Goal: Transaction & Acquisition: Purchase product/service

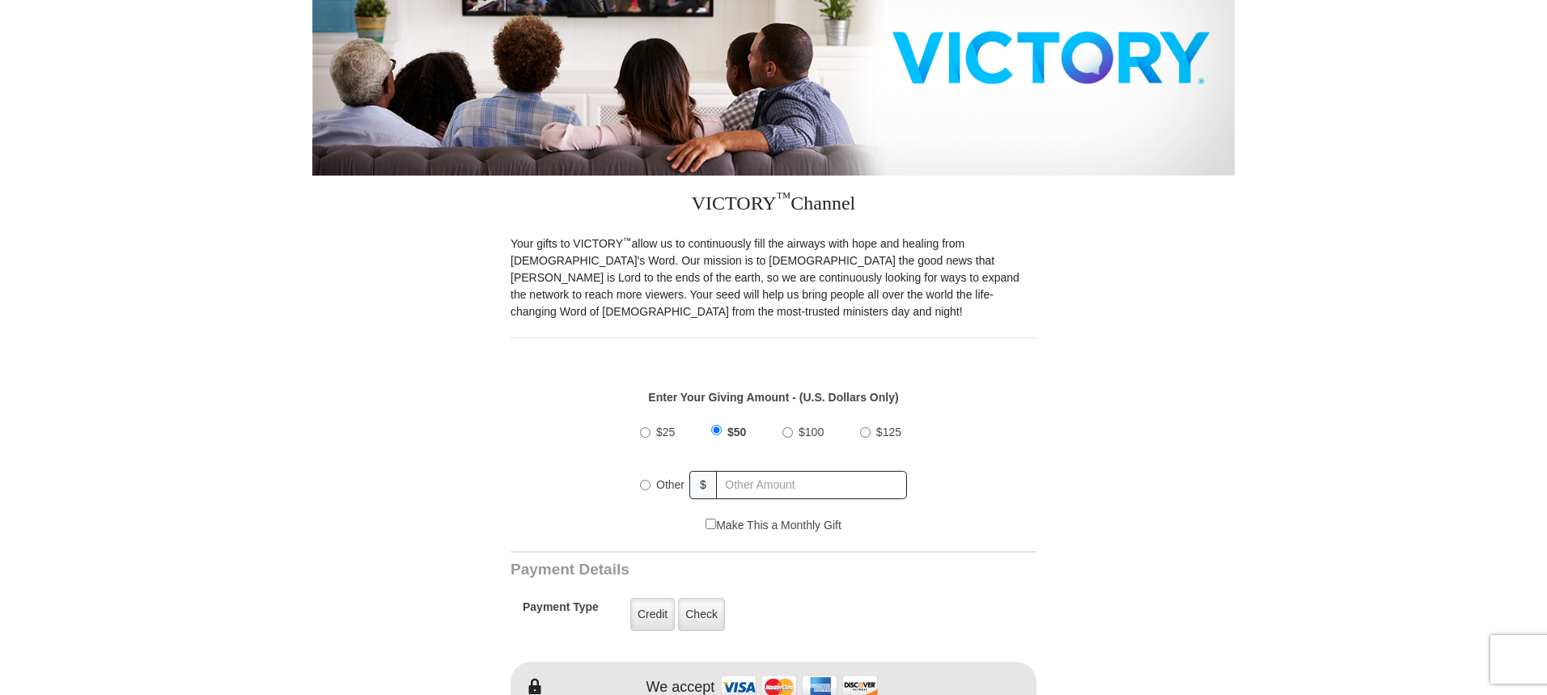
scroll to position [324, 0]
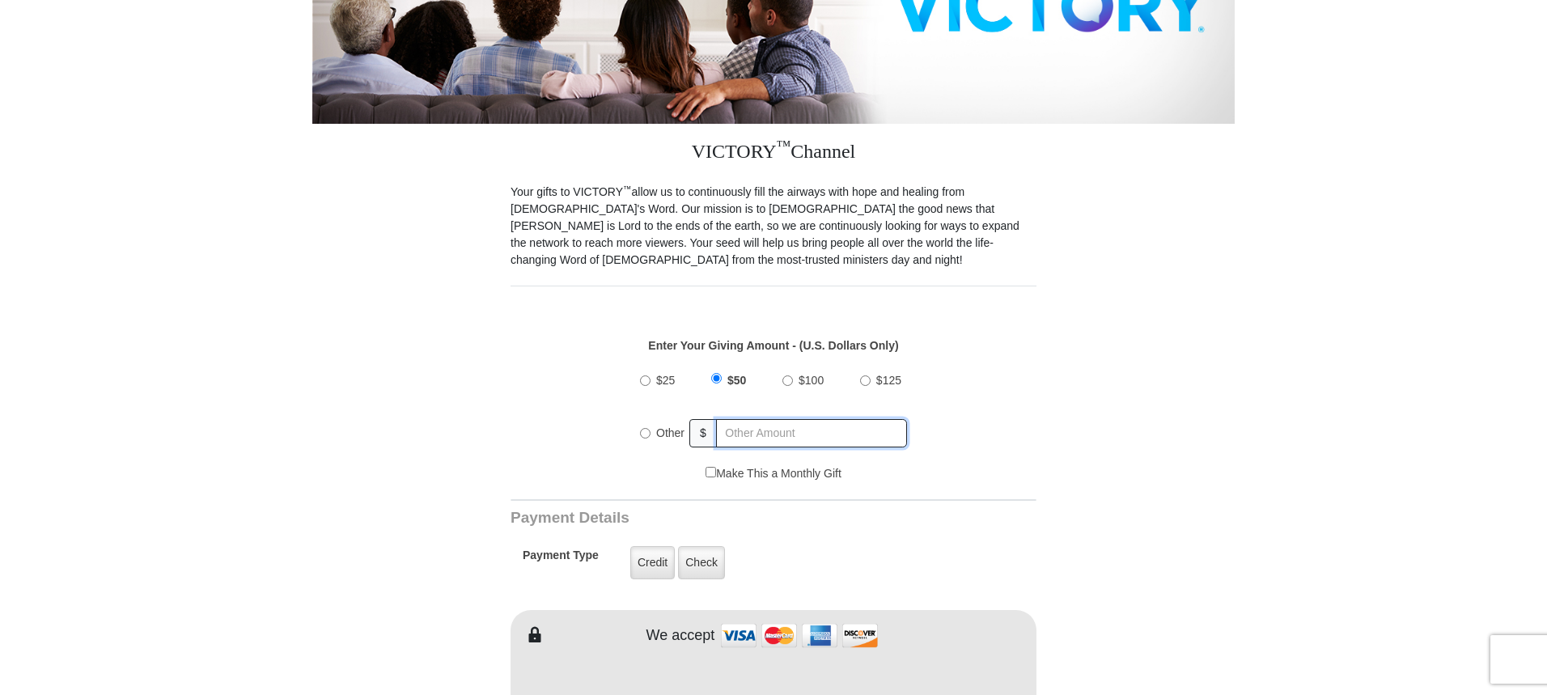
radio input "true"
click at [738, 419] on input "text" at bounding box center [811, 433] width 189 height 28
type input "105.99"
click at [649, 549] on label "Credit" at bounding box center [652, 562] width 44 height 33
click at [0, 0] on input "Credit" at bounding box center [0, 0] width 0 height 0
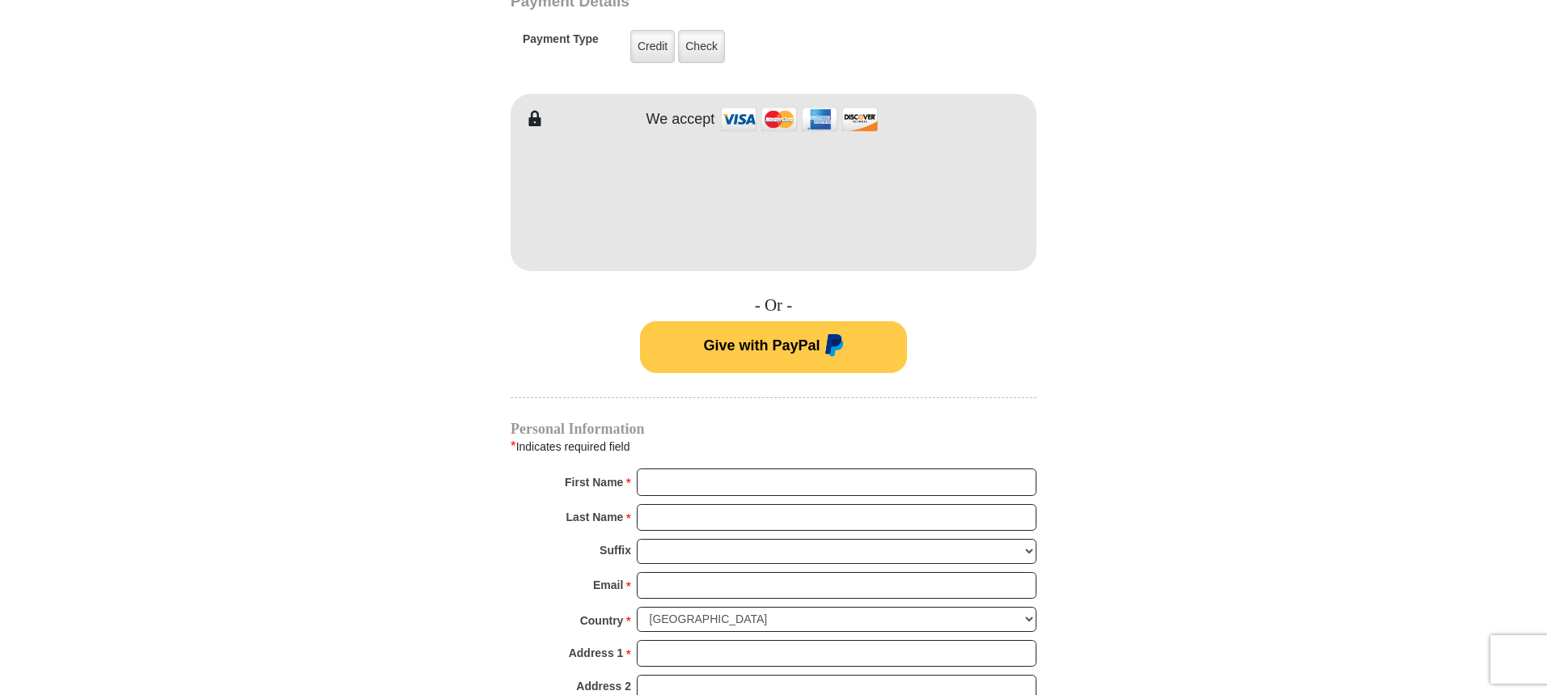
scroll to position [890, 0]
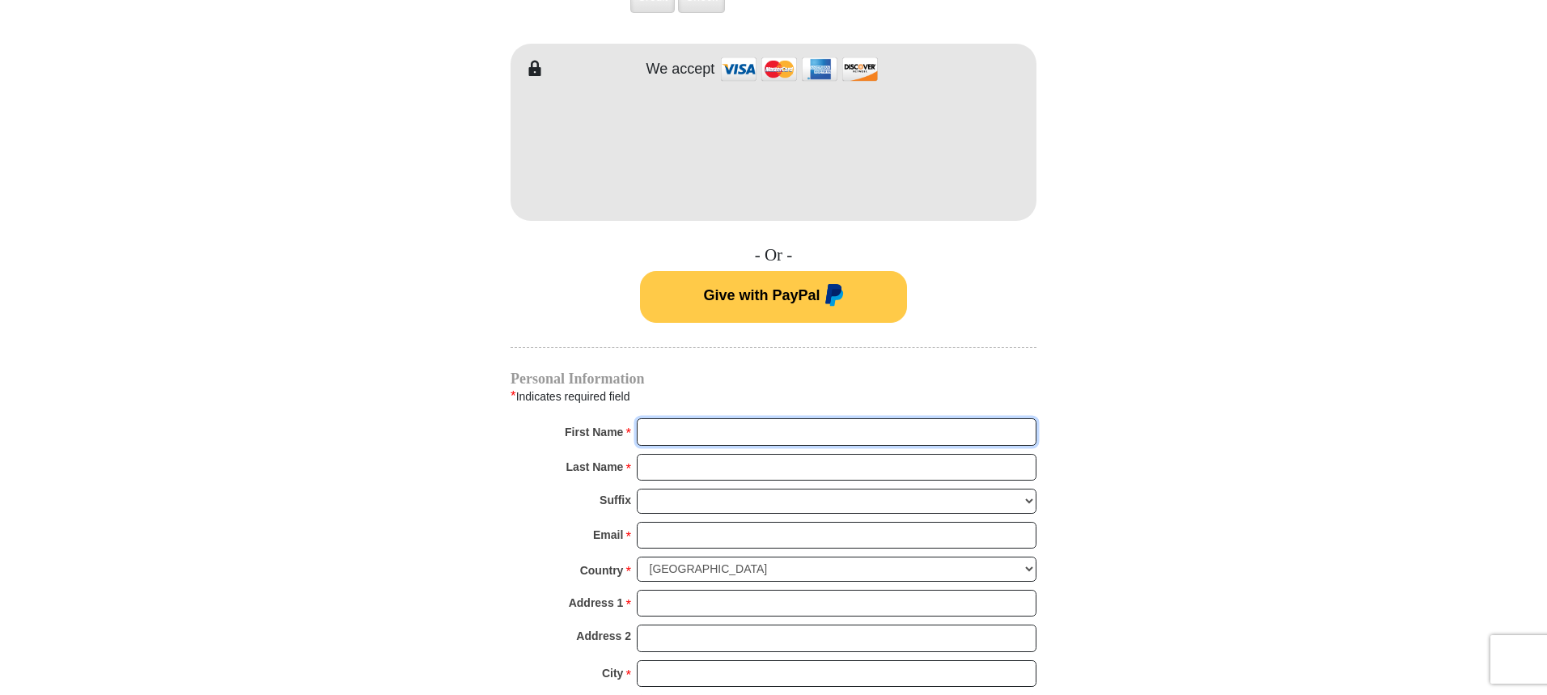
click at [688, 418] on input "First Name *" at bounding box center [837, 432] width 400 height 28
type input "[PERSON_NAME]"
click at [727, 454] on input "Last Name *" at bounding box center [837, 468] width 400 height 28
type input "[PERSON_NAME]"
click at [662, 522] on input "Email *" at bounding box center [837, 536] width 400 height 28
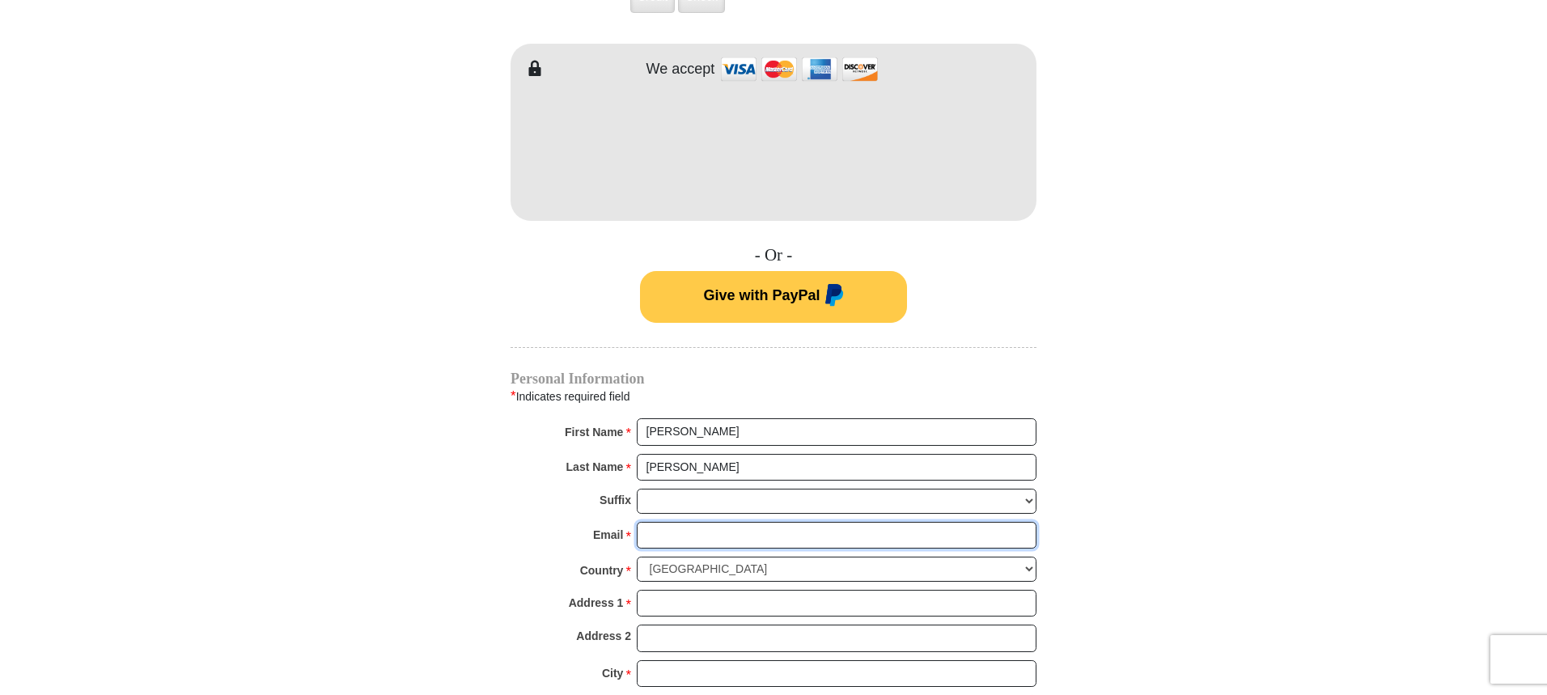
type input "[PERSON_NAME][EMAIL_ADDRESS][PERSON_NAME][PERSON_NAME][DOMAIN_NAME]"
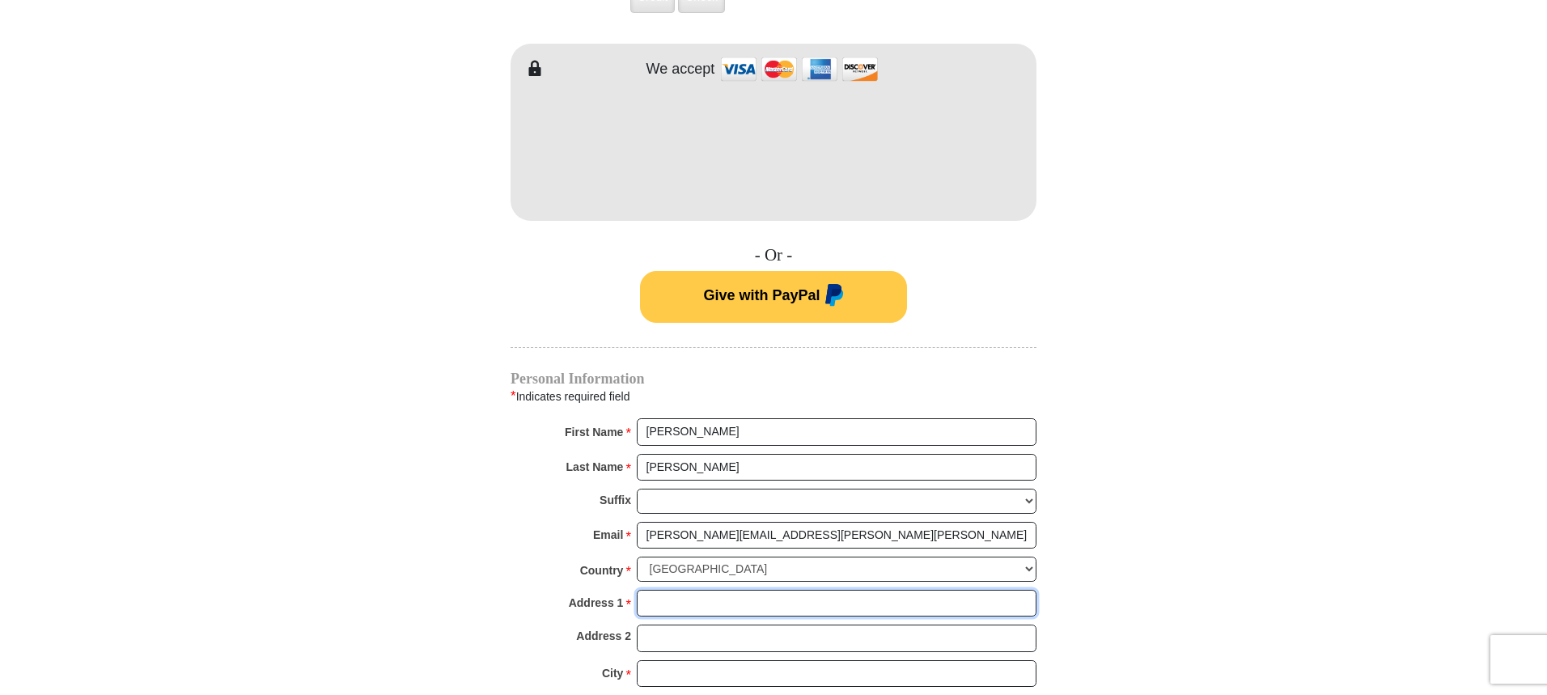
type input "[STREET_ADDRESS]"
type input "Chanhassen"
select select "MN"
type input "55317"
type input "3104982775"
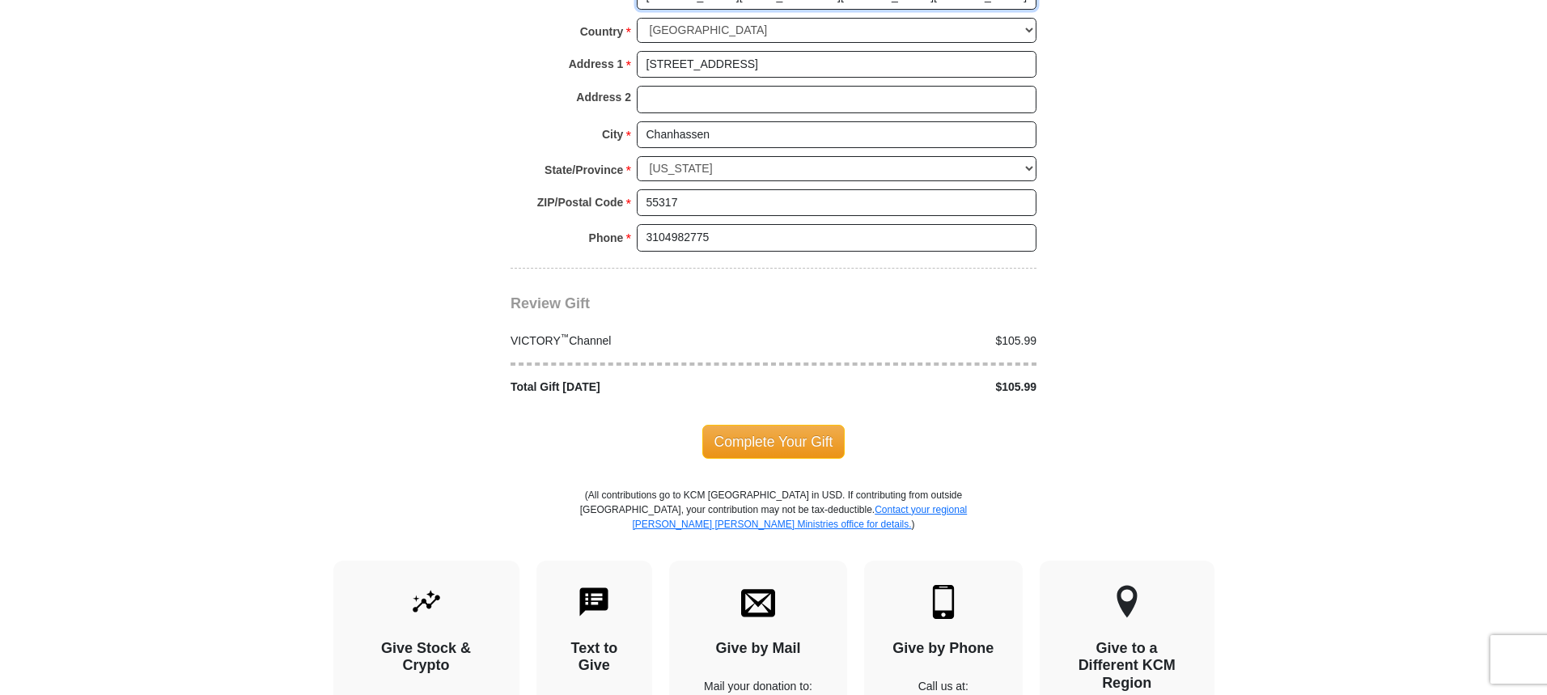
scroll to position [1456, 0]
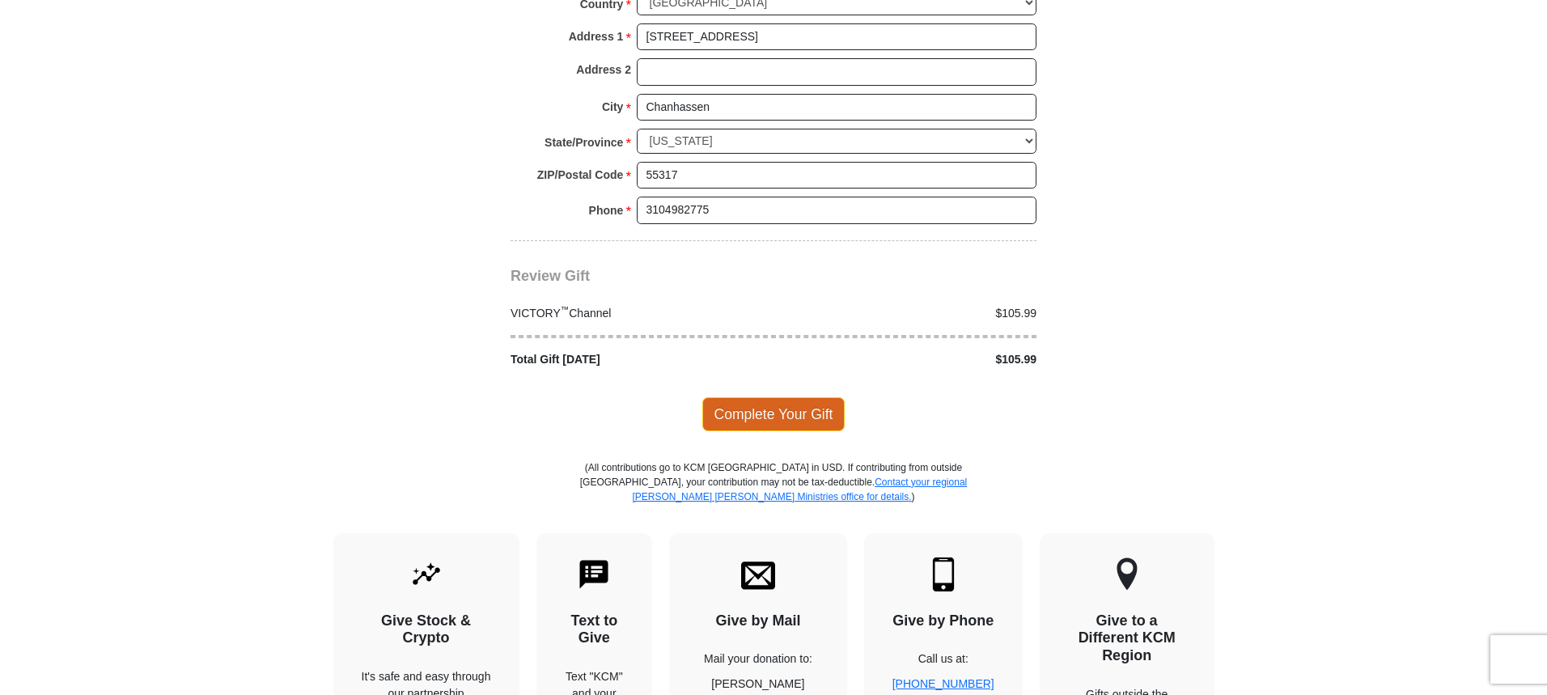
click at [743, 397] on span "Complete Your Gift" at bounding box center [773, 414] width 143 height 34
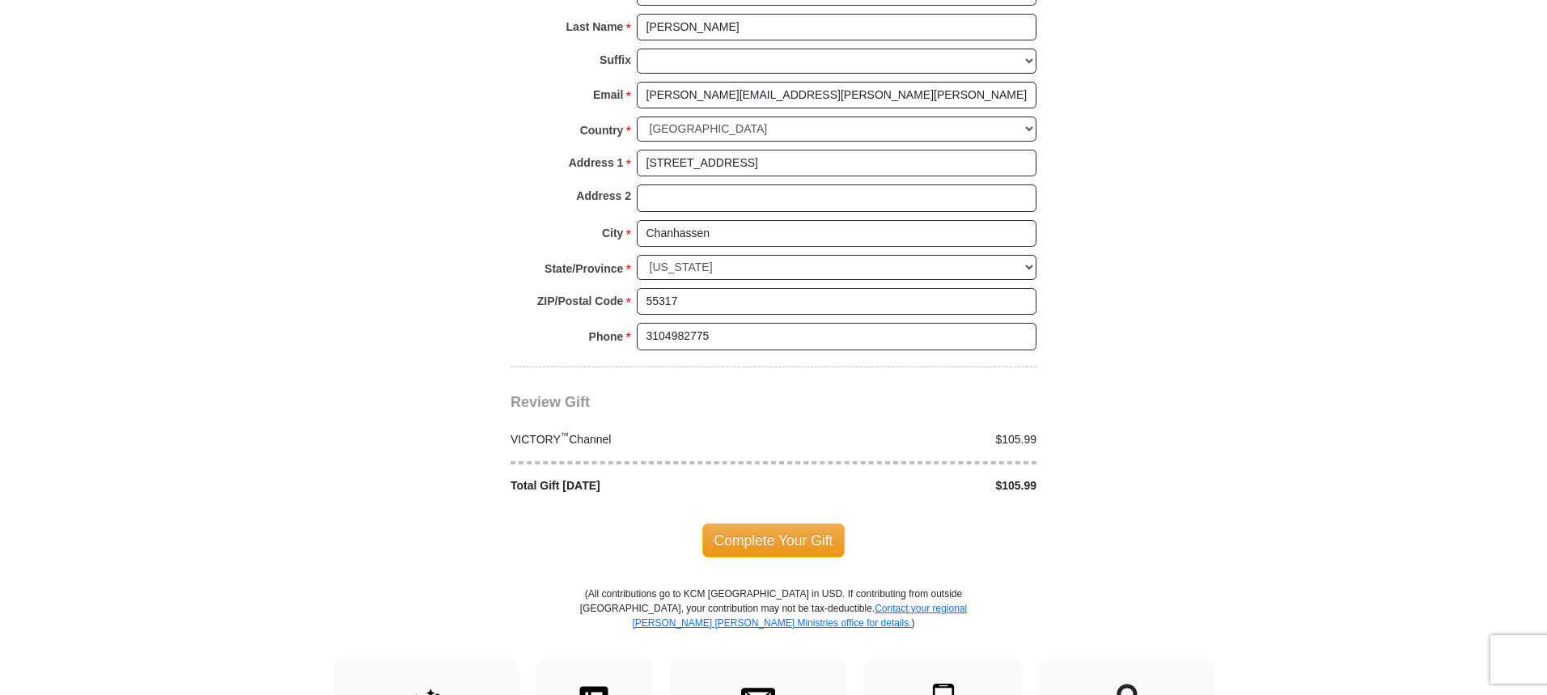
scroll to position [1453, 0]
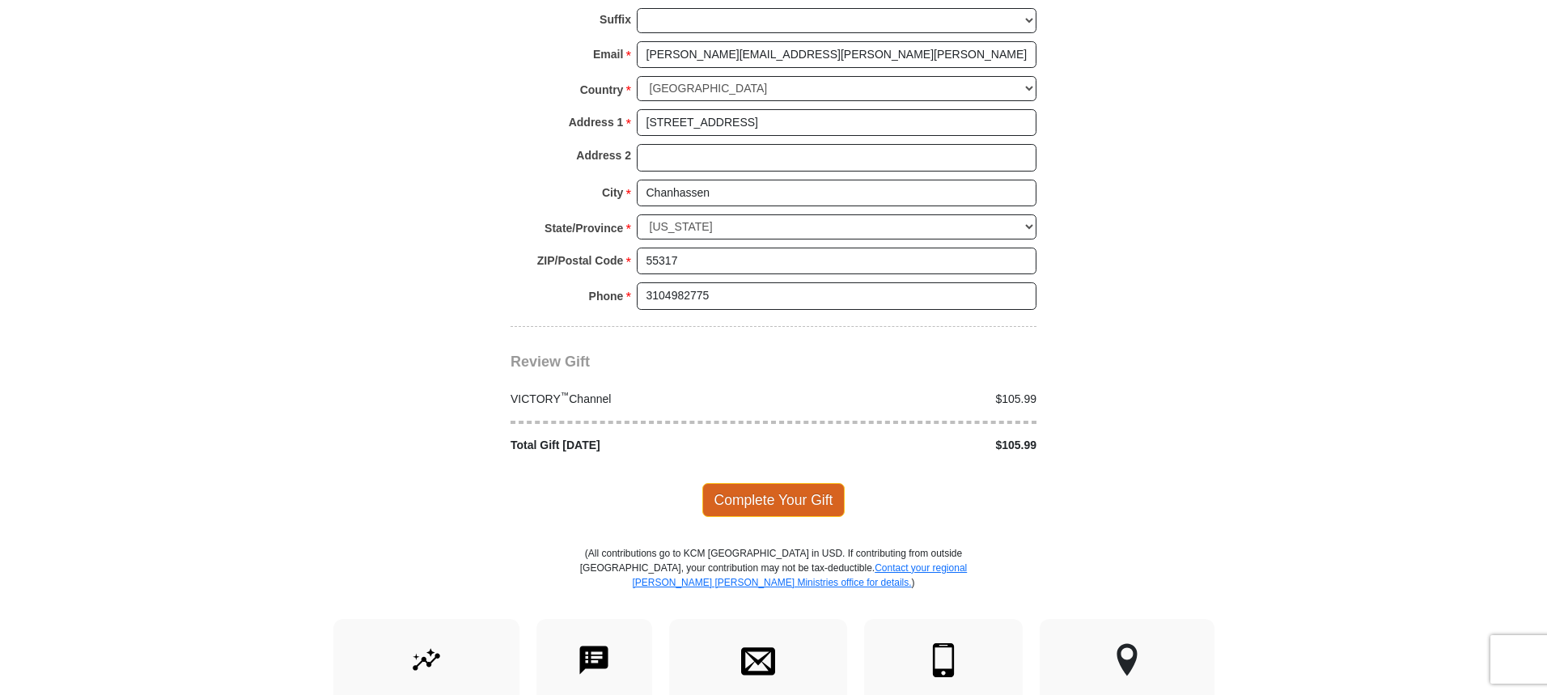
click at [744, 485] on span "Complete Your Gift" at bounding box center [773, 500] width 143 height 34
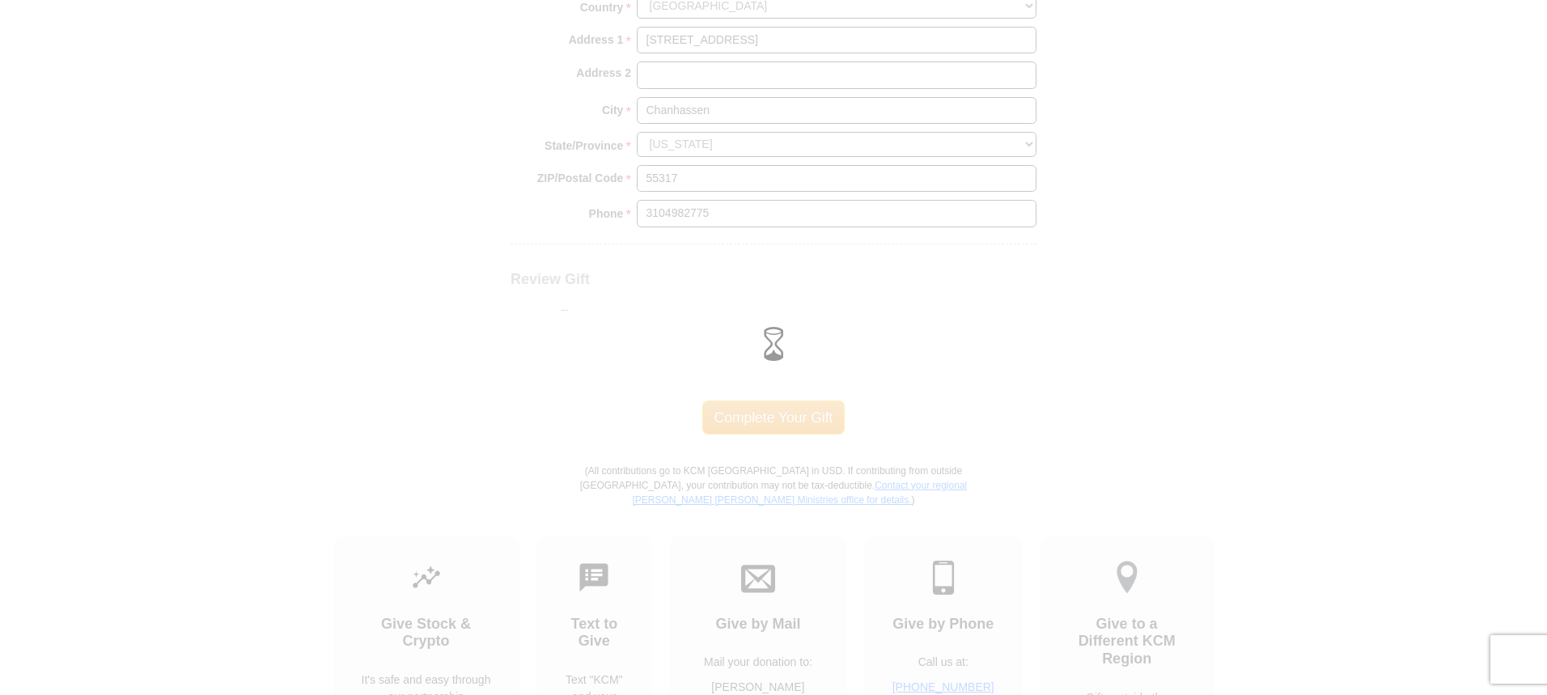
scroll to position [1370, 0]
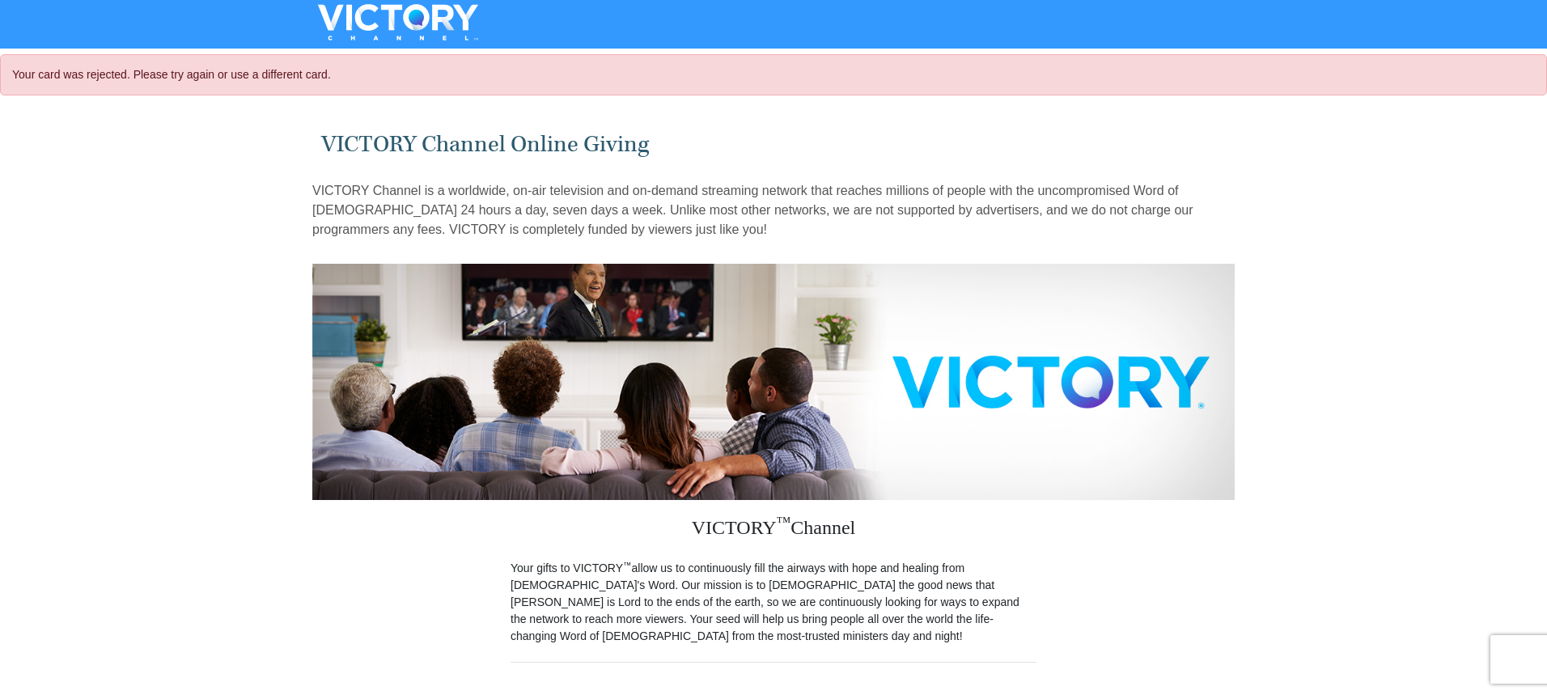
select select "MN"
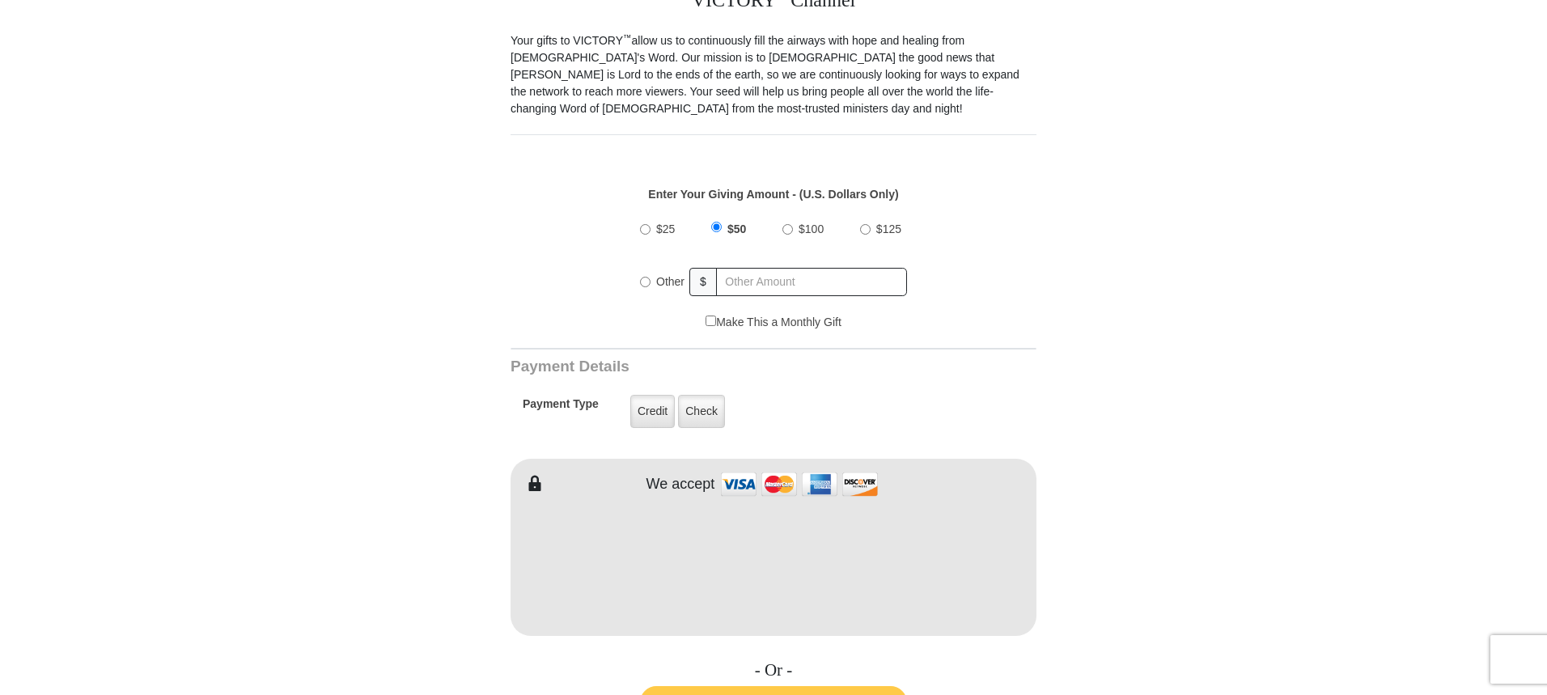
scroll to position [566, 0]
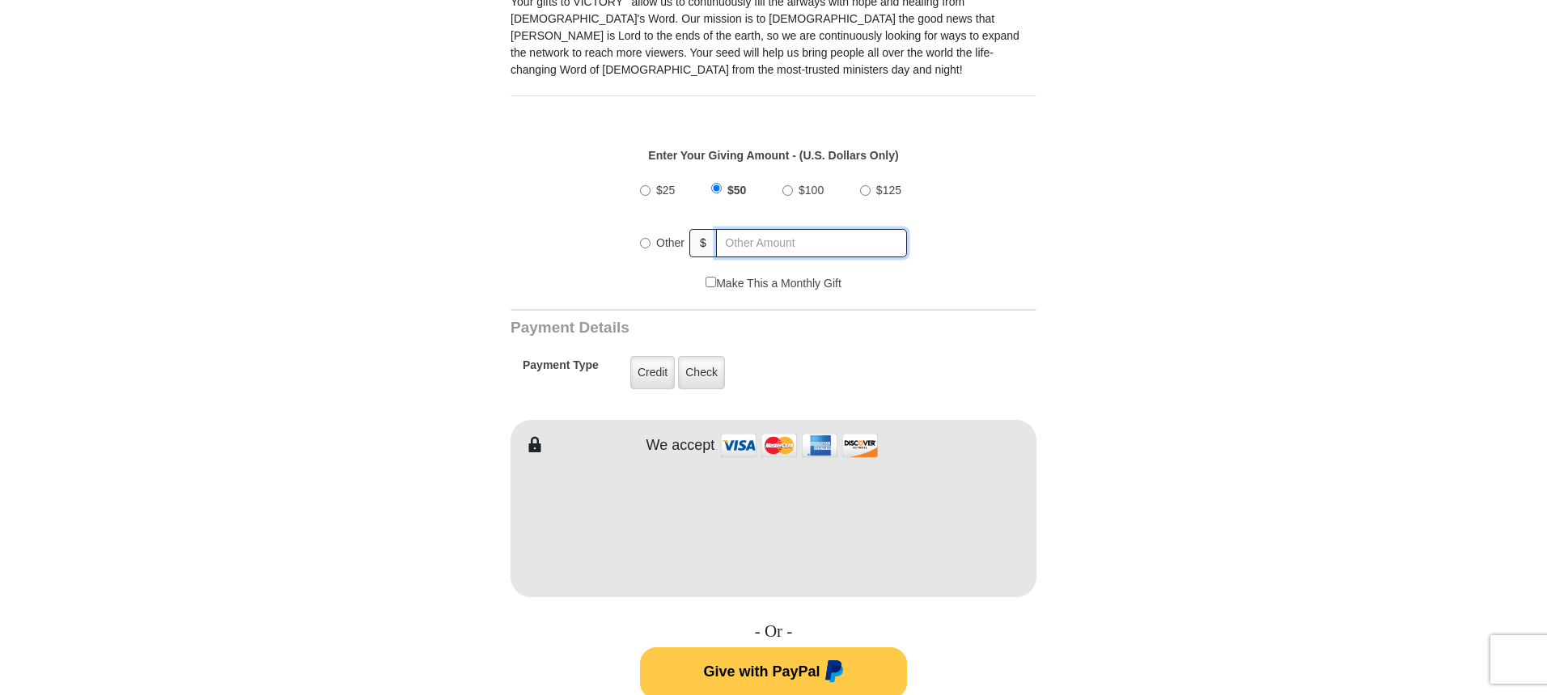
radio input "true"
click at [742, 229] on input "text" at bounding box center [811, 243] width 189 height 28
type input "105.99"
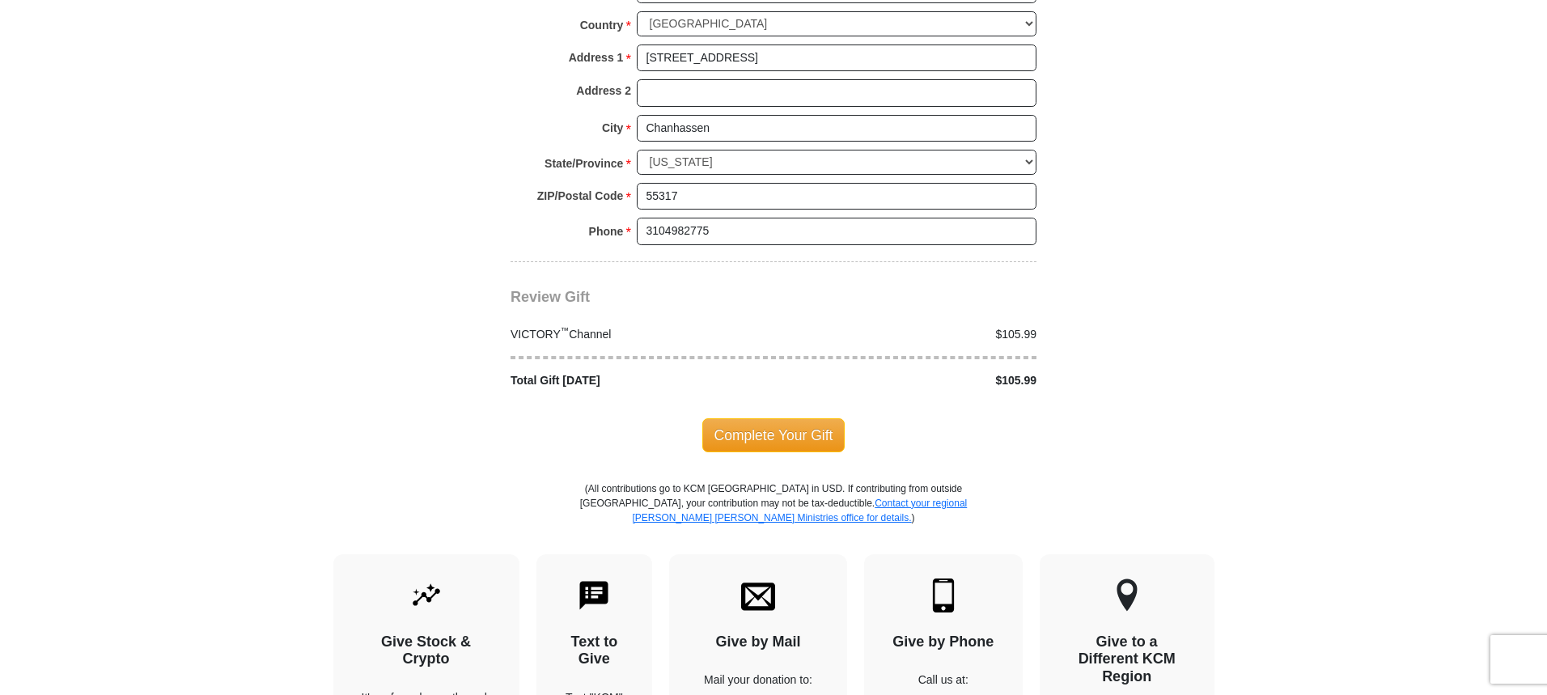
scroll to position [1537, 0]
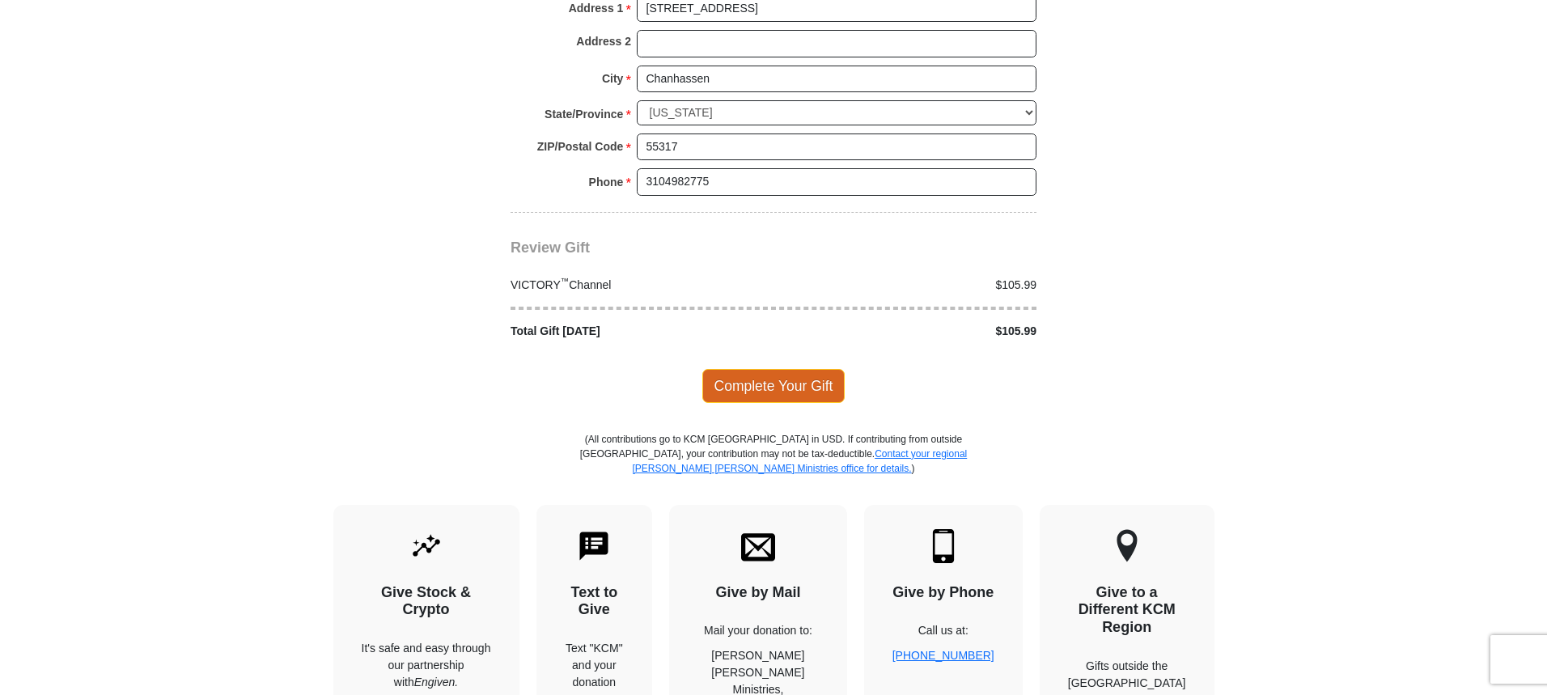
click at [771, 370] on span "Complete Your Gift" at bounding box center [773, 386] width 143 height 34
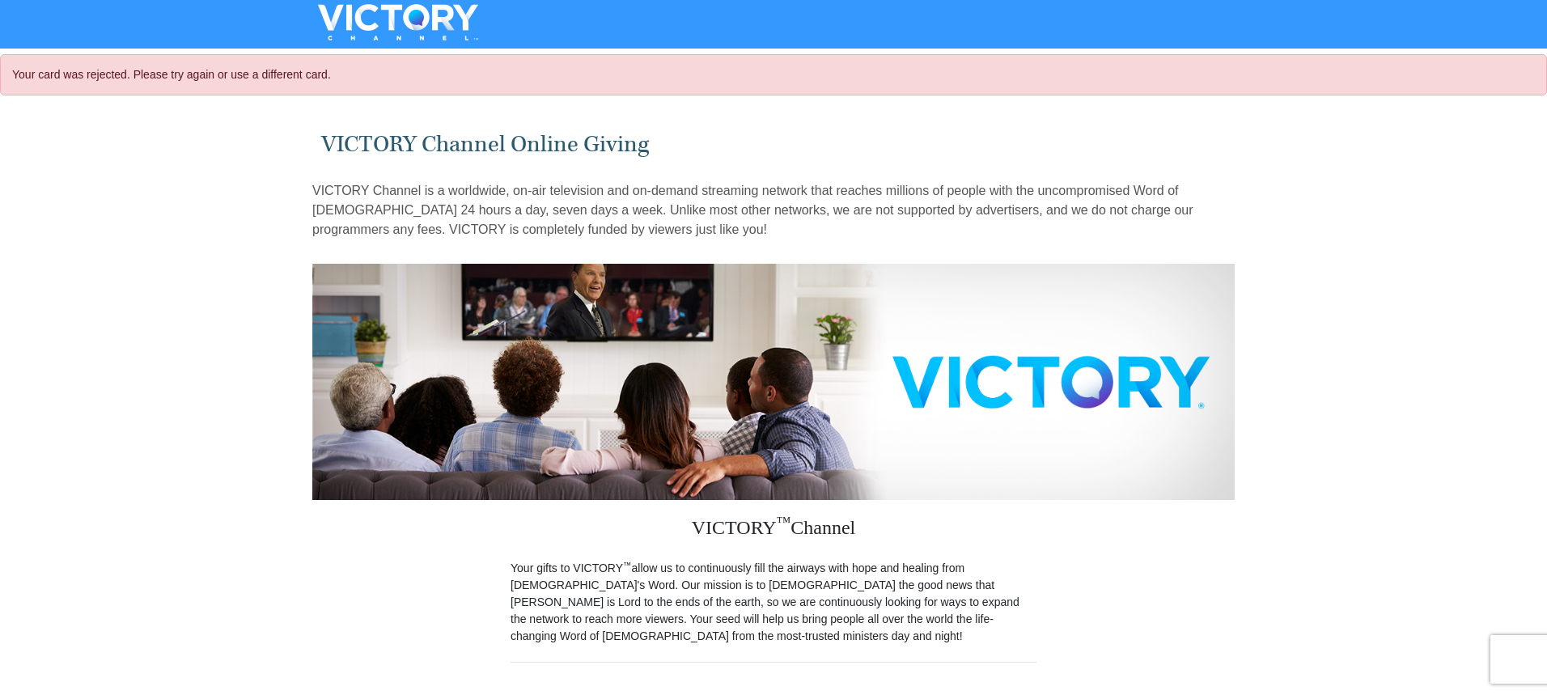
select select "MN"
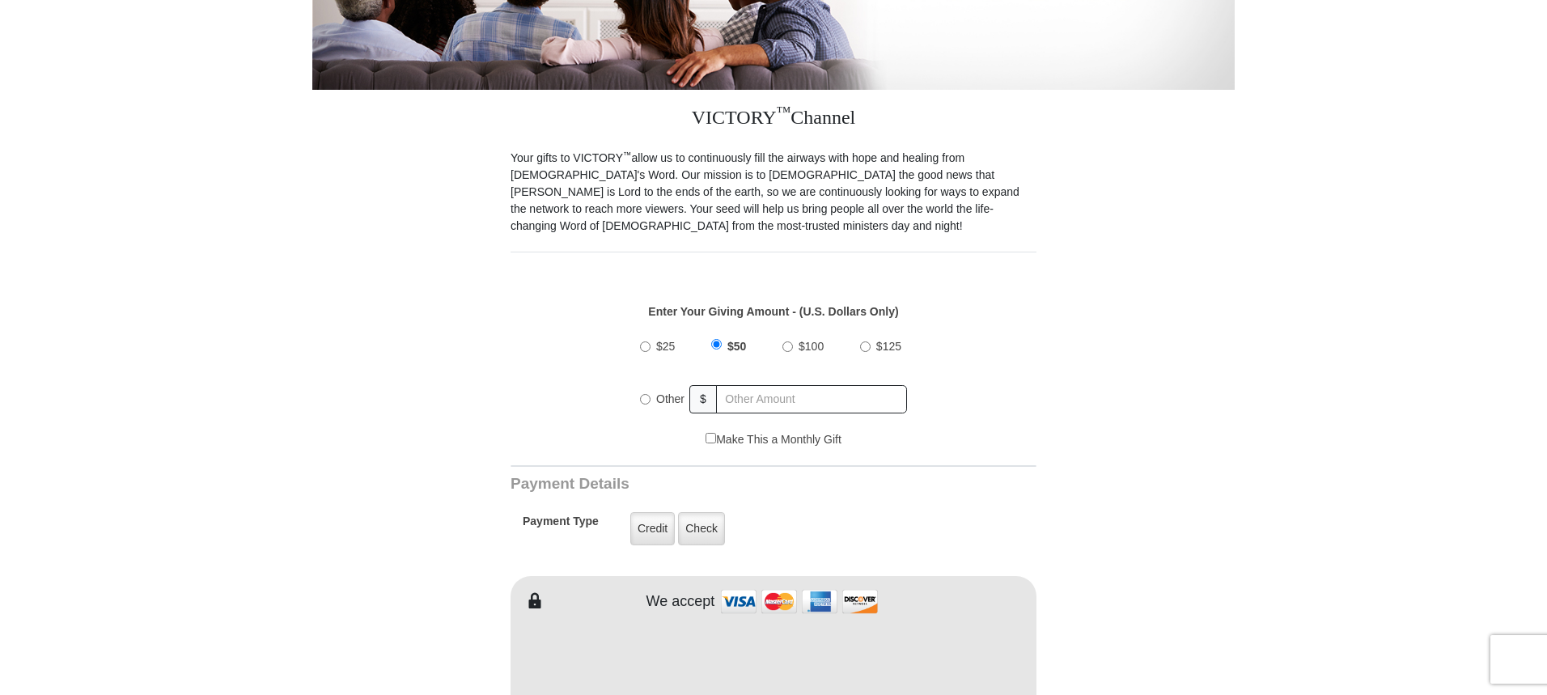
scroll to position [404, 0]
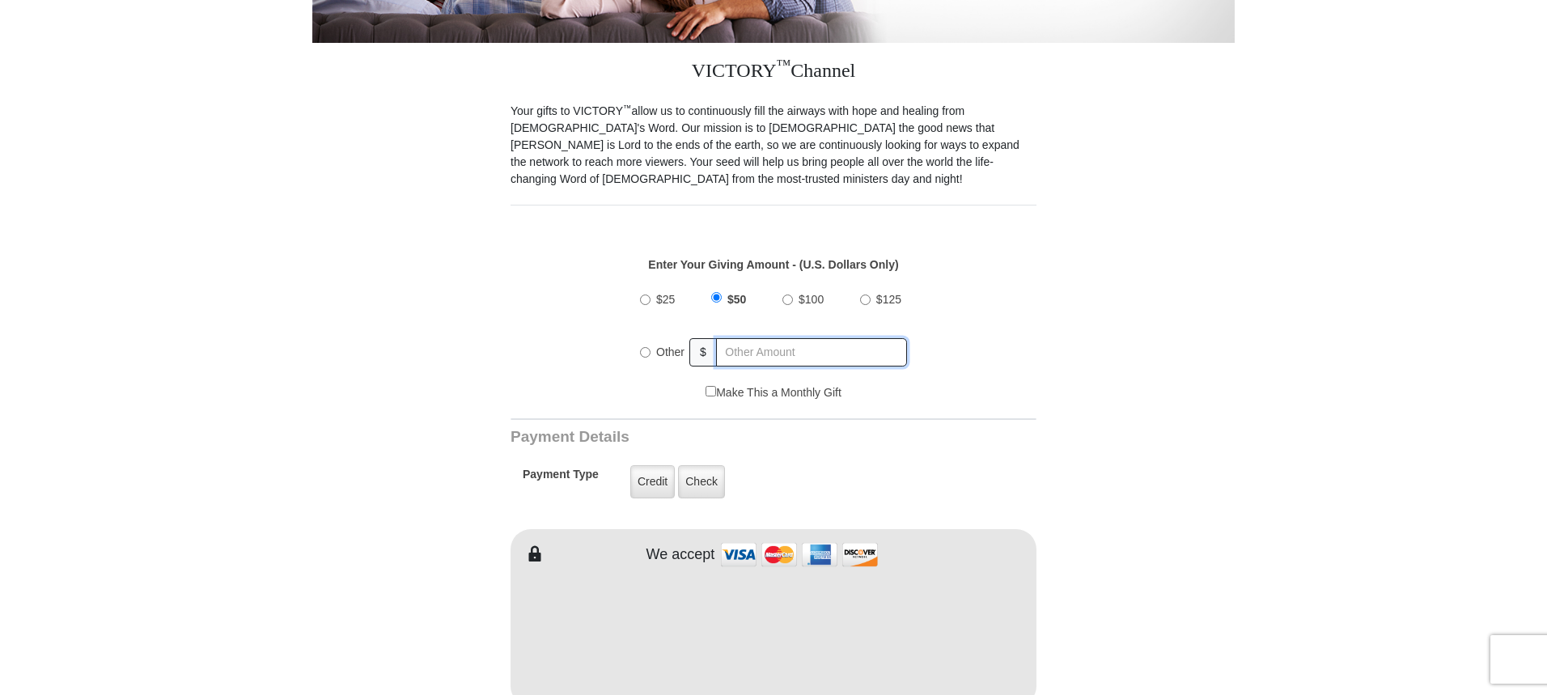
radio input "true"
click at [739, 338] on input "text" at bounding box center [811, 352] width 189 height 28
type input "105.99"
click at [651, 466] on label "Credit" at bounding box center [652, 481] width 44 height 33
click at [0, 0] on input "Credit" at bounding box center [0, 0] width 0 height 0
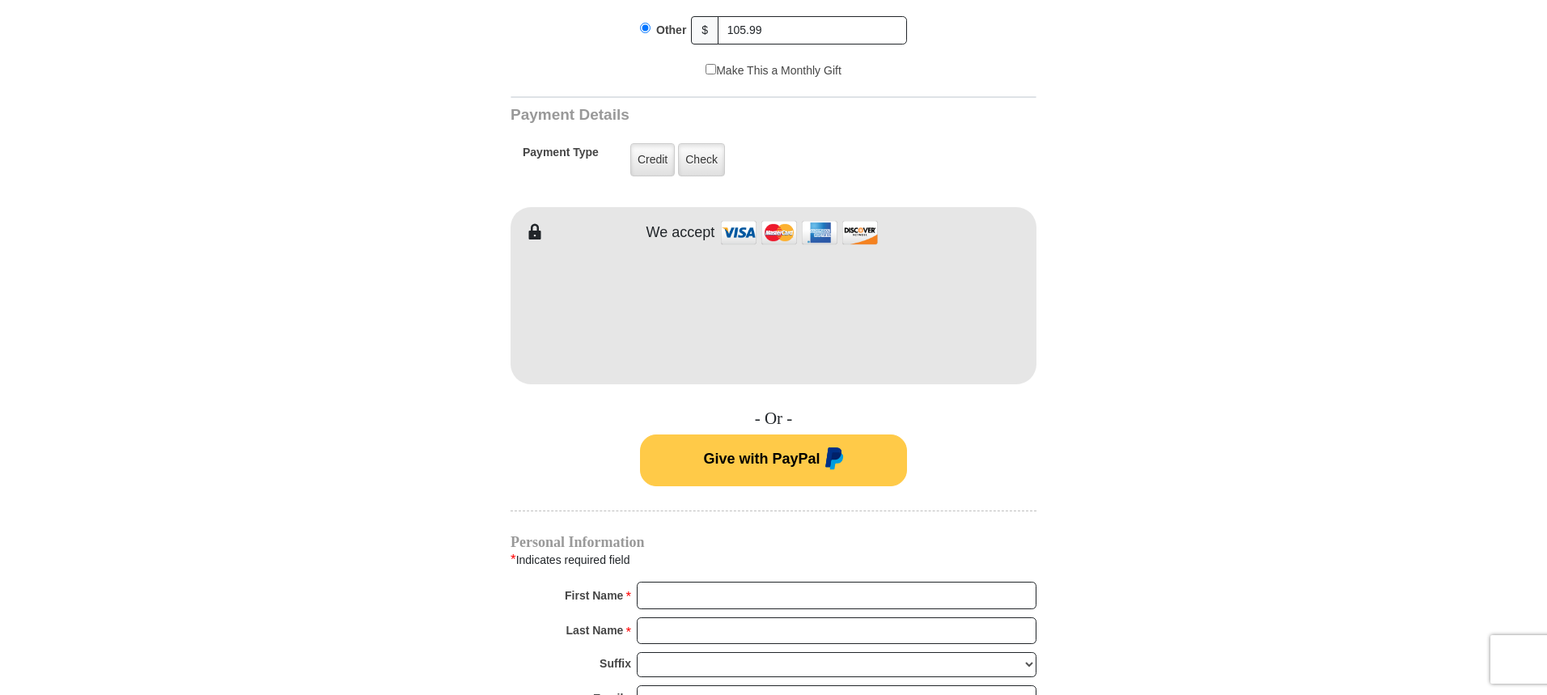
scroll to position [728, 0]
click at [701, 580] on input "First Name *" at bounding box center [837, 594] width 400 height 28
type input "[PERSON_NAME]"
click at [736, 616] on input "Last Name *" at bounding box center [837, 630] width 400 height 28
type input "[PERSON_NAME]"
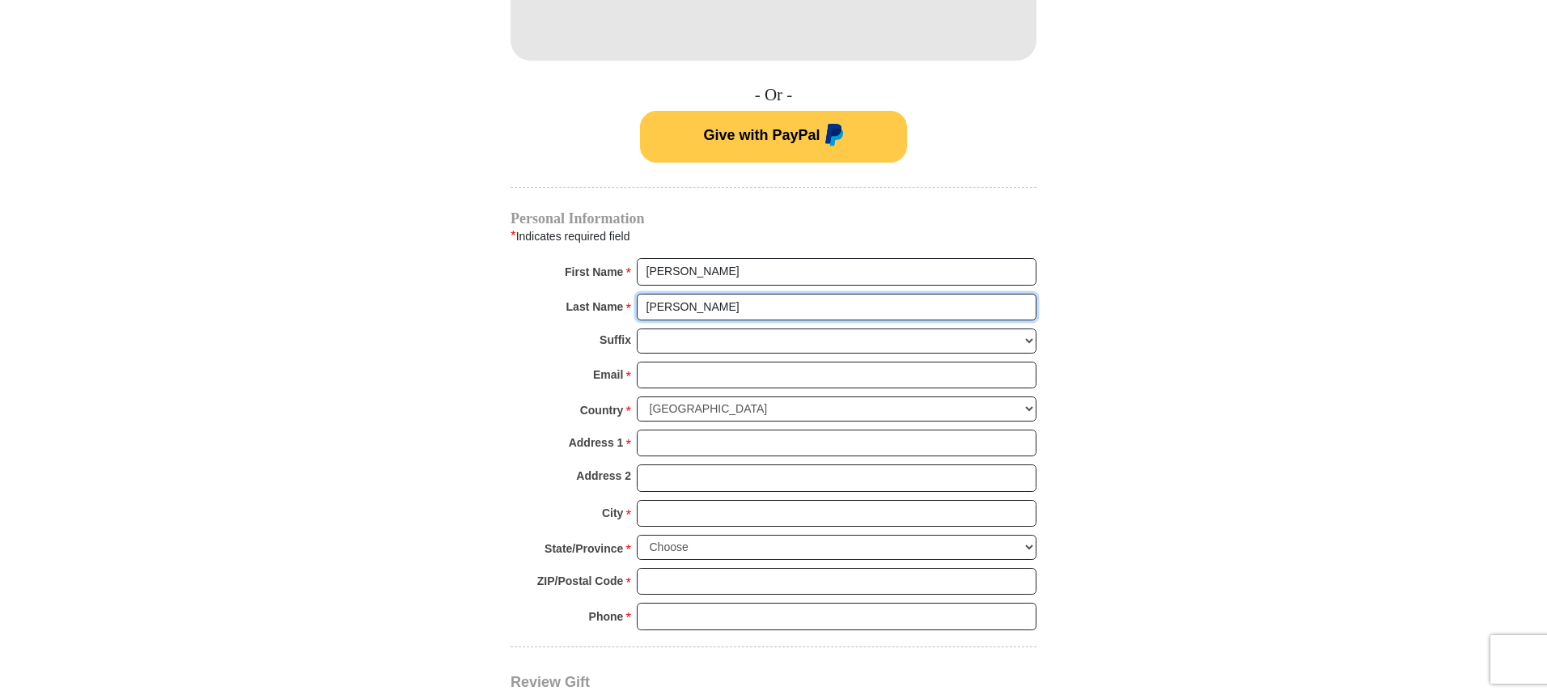
scroll to position [1052, 0]
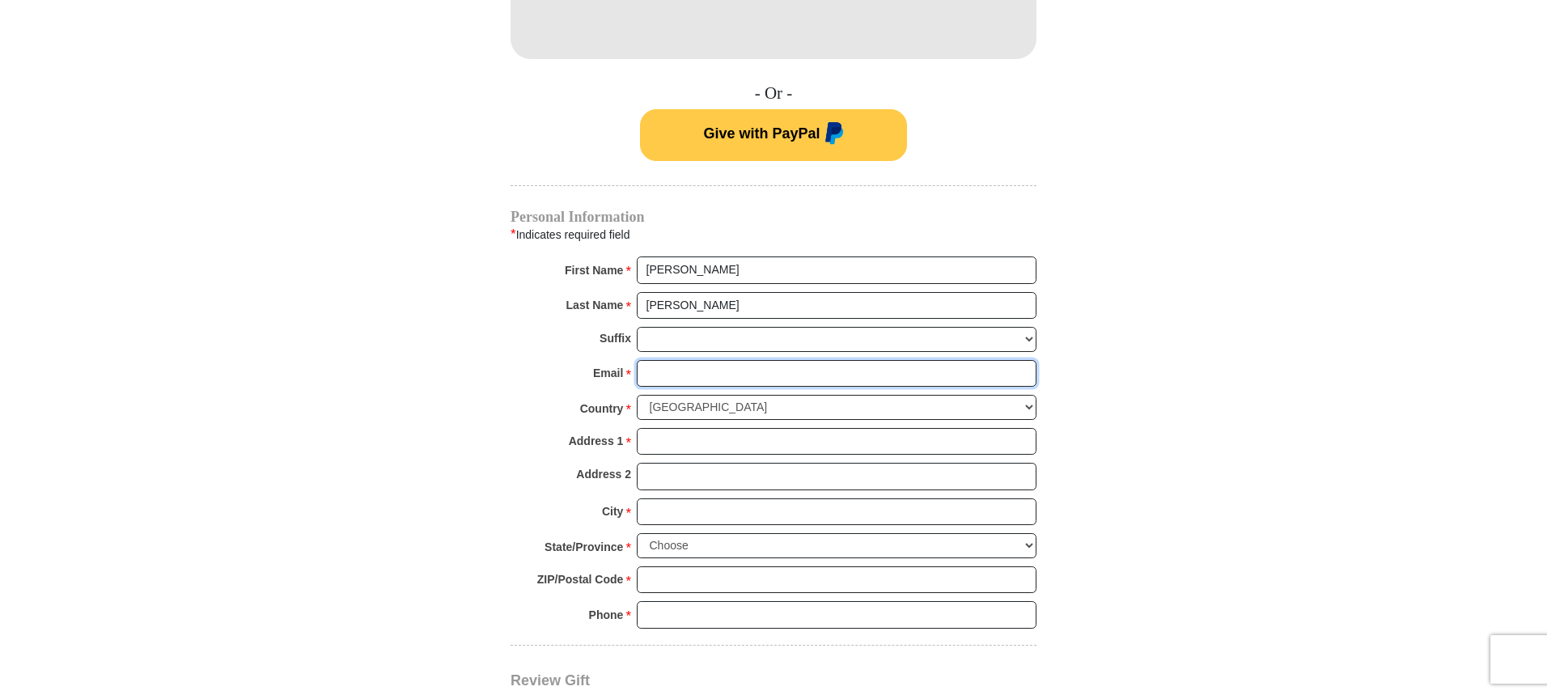
click at [685, 360] on input "Email *" at bounding box center [837, 374] width 400 height 28
type input "[PERSON_NAME][EMAIL_ADDRESS][PERSON_NAME][PERSON_NAME][DOMAIN_NAME]"
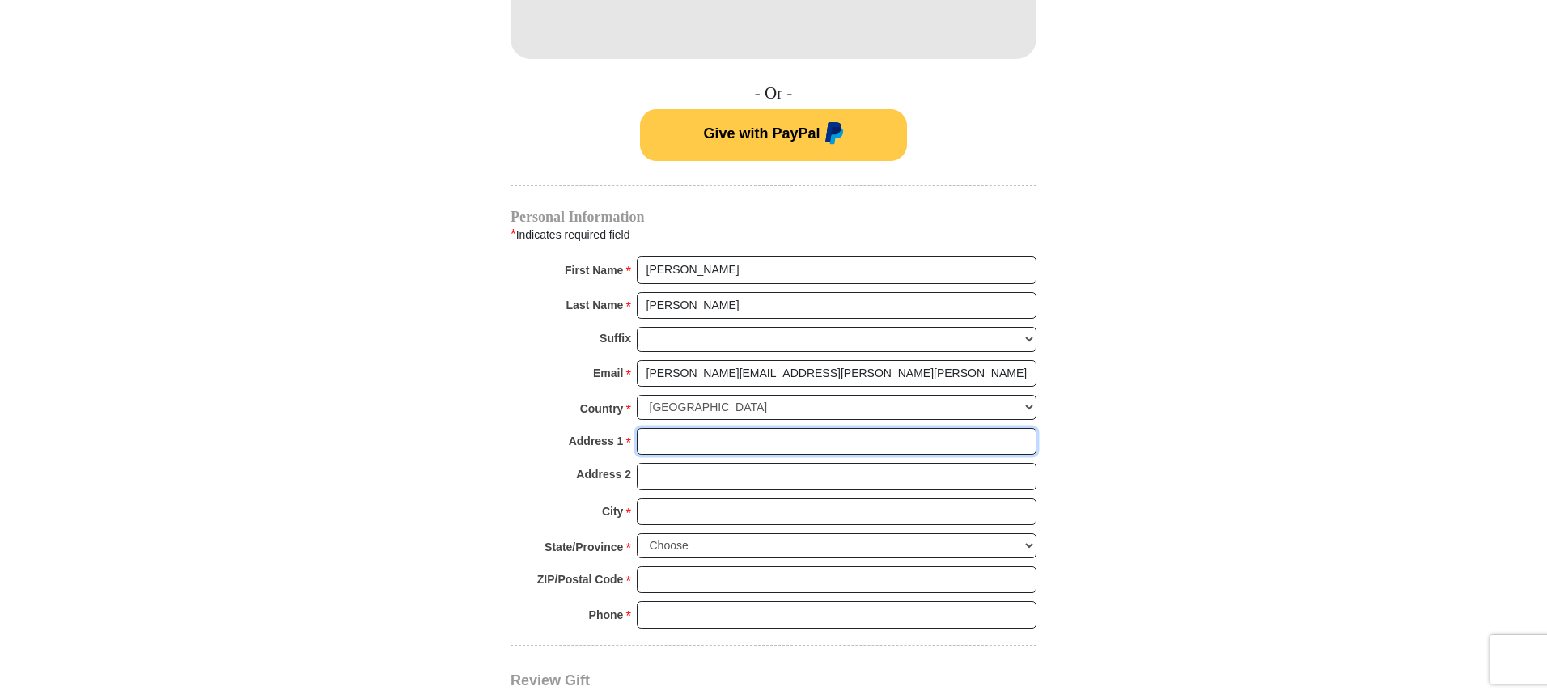
type input "[STREET_ADDRESS]"
type input "Chanhassen"
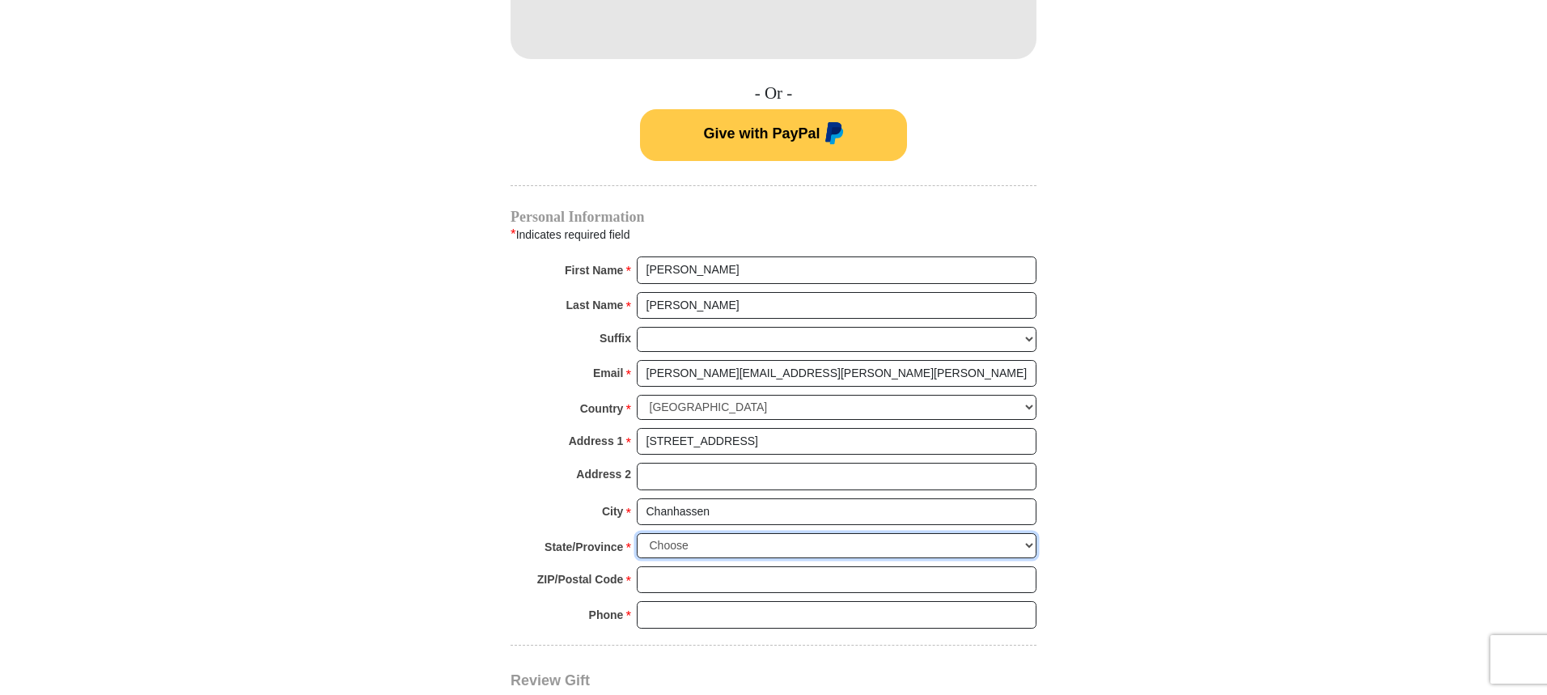
select select "MN"
type input "55317"
type input "3104982775"
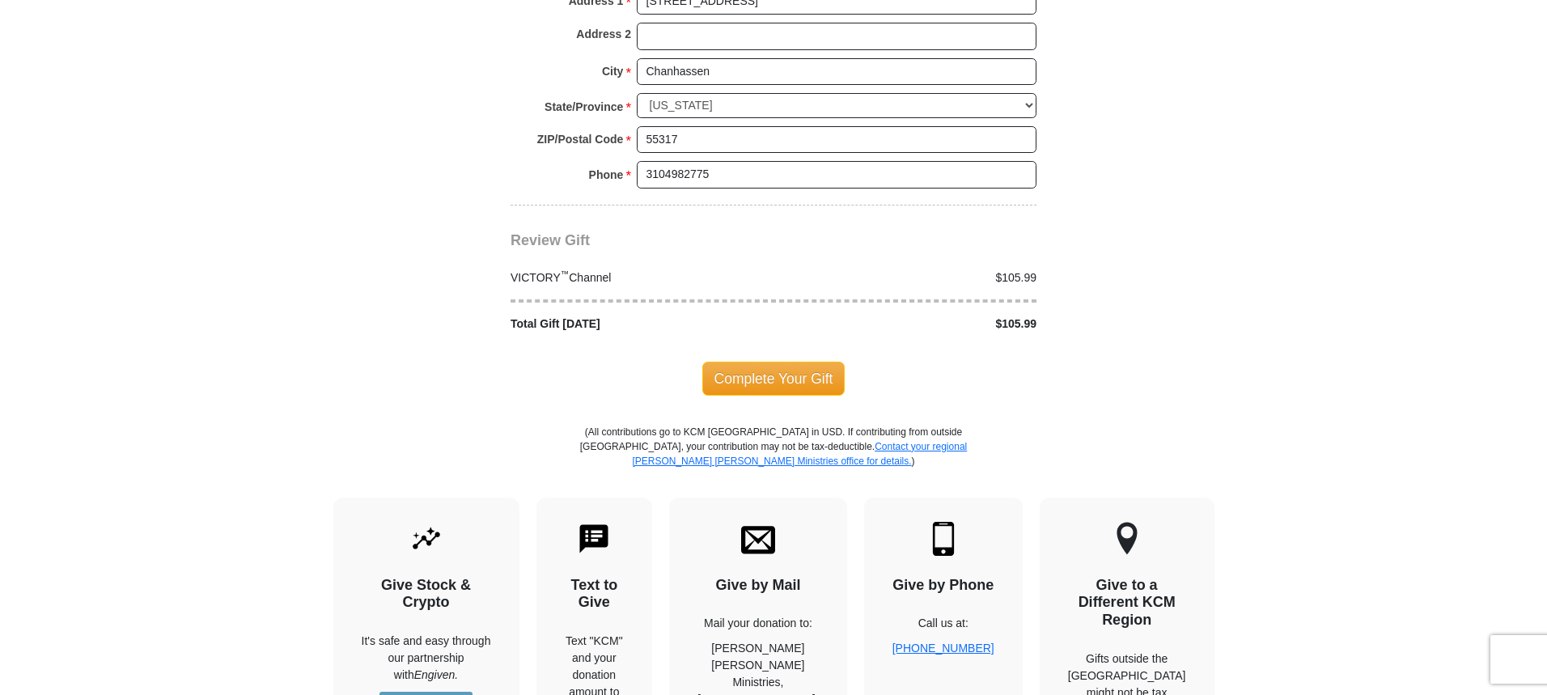
scroll to position [1537, 0]
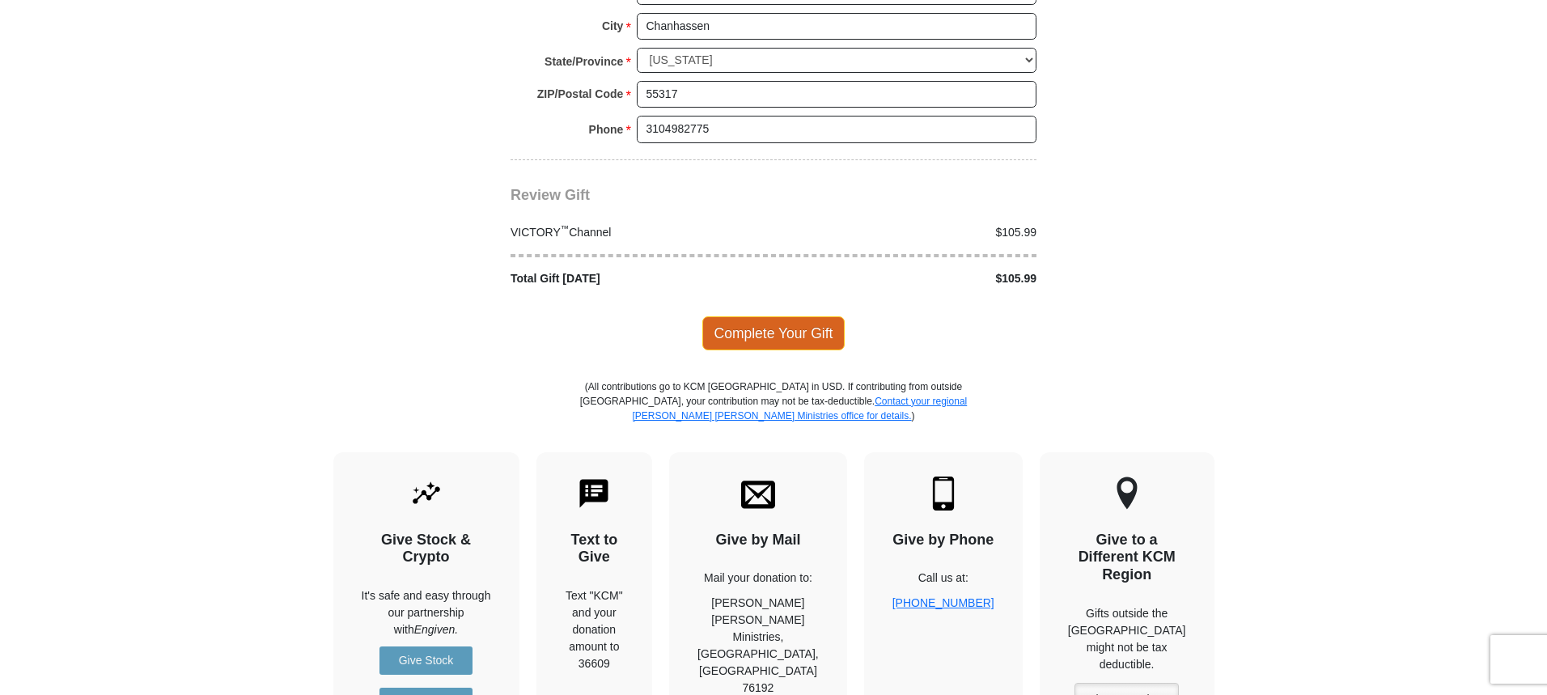
click at [796, 316] on span "Complete Your Gift" at bounding box center [773, 333] width 143 height 34
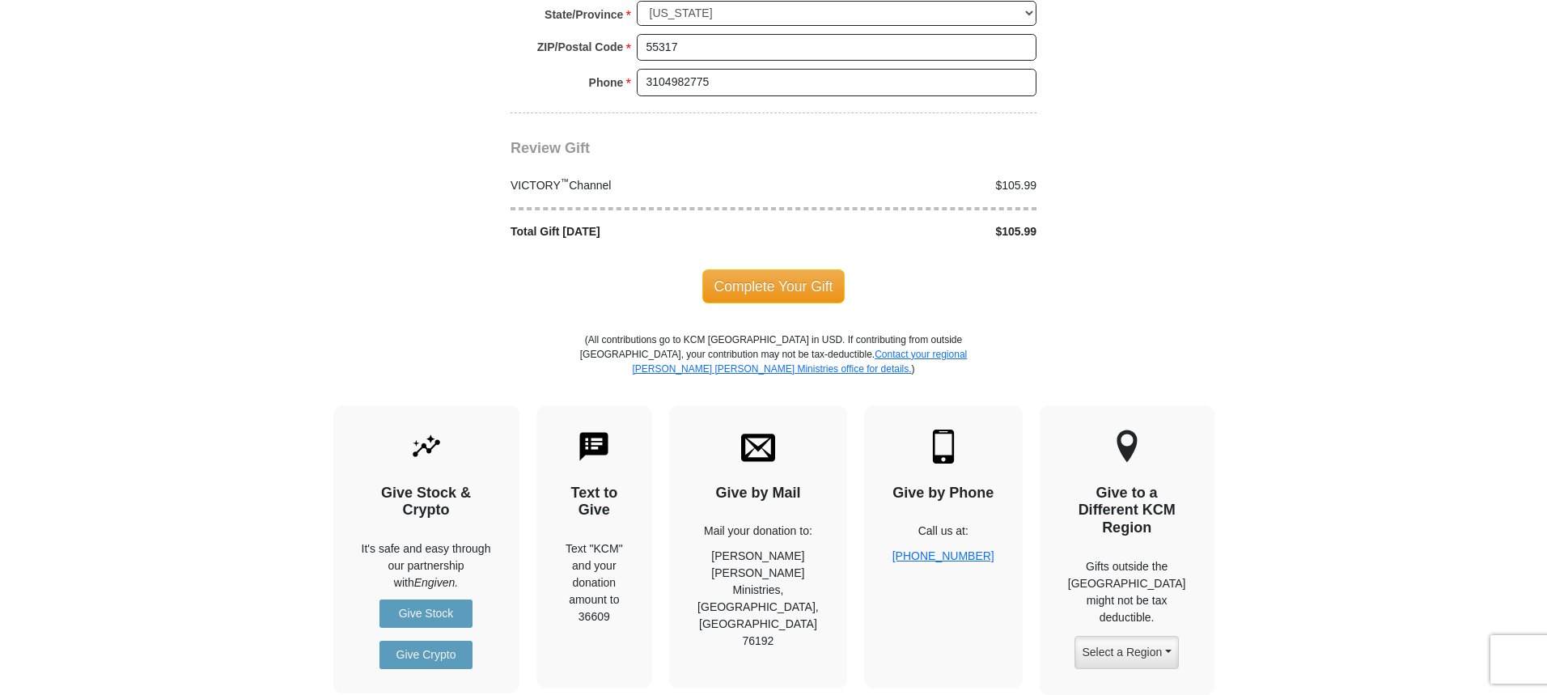
scroll to position [1614, 0]
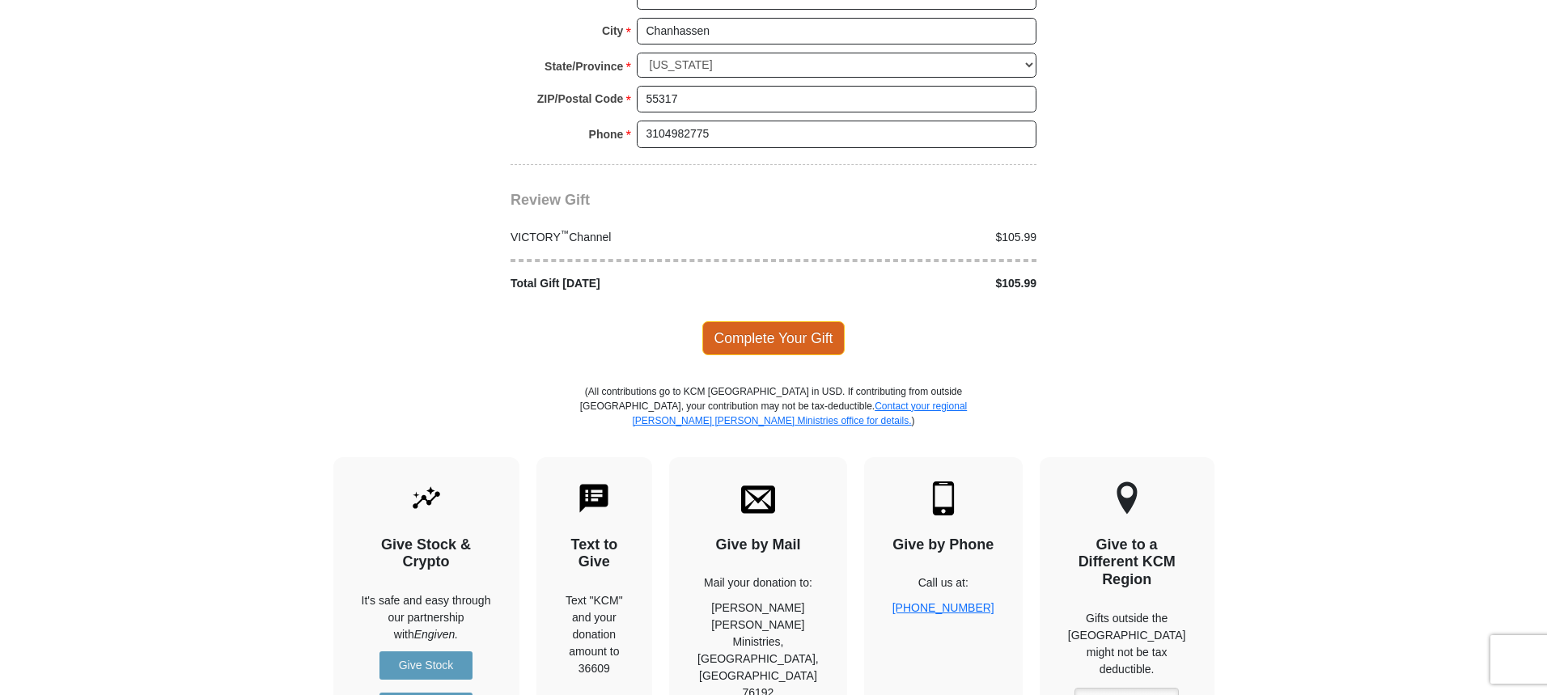
click at [762, 326] on span "Complete Your Gift" at bounding box center [773, 338] width 143 height 34
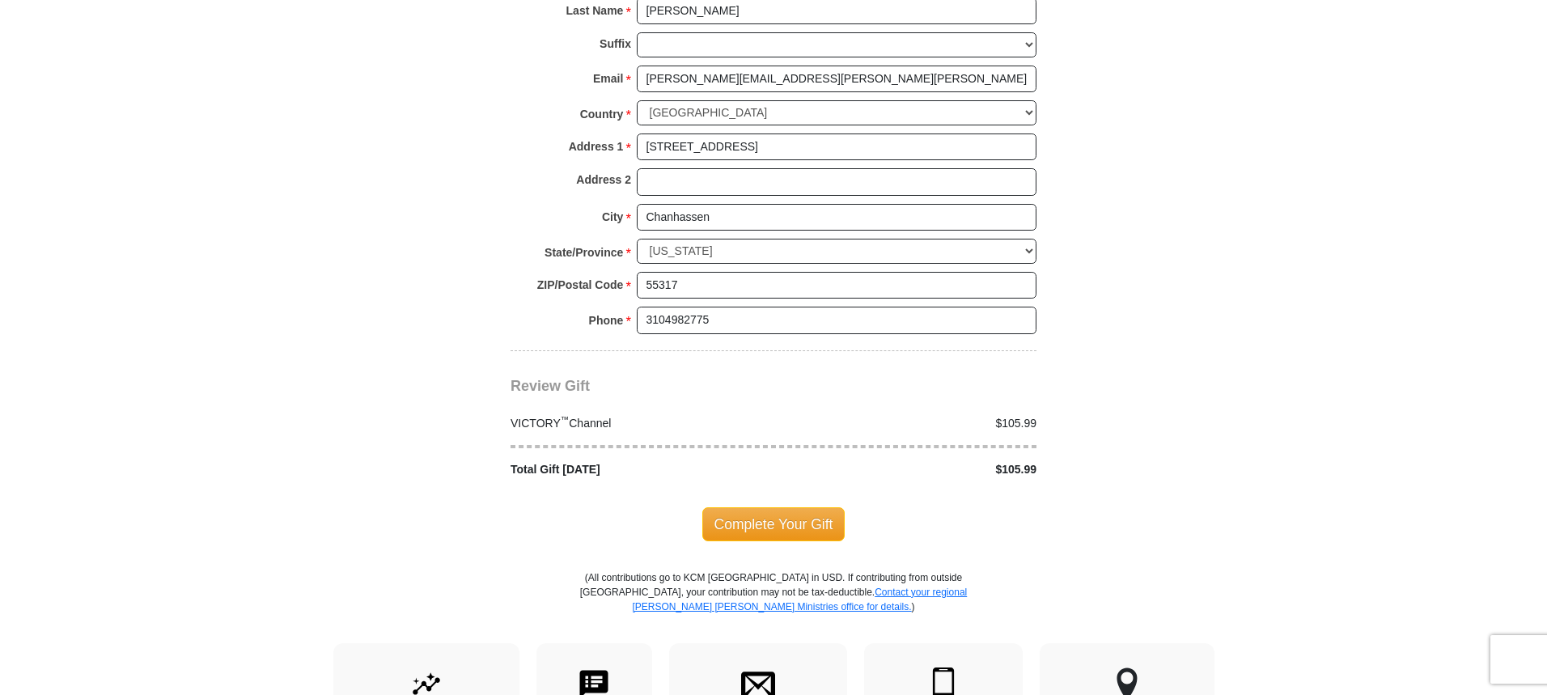
scroll to position [1453, 0]
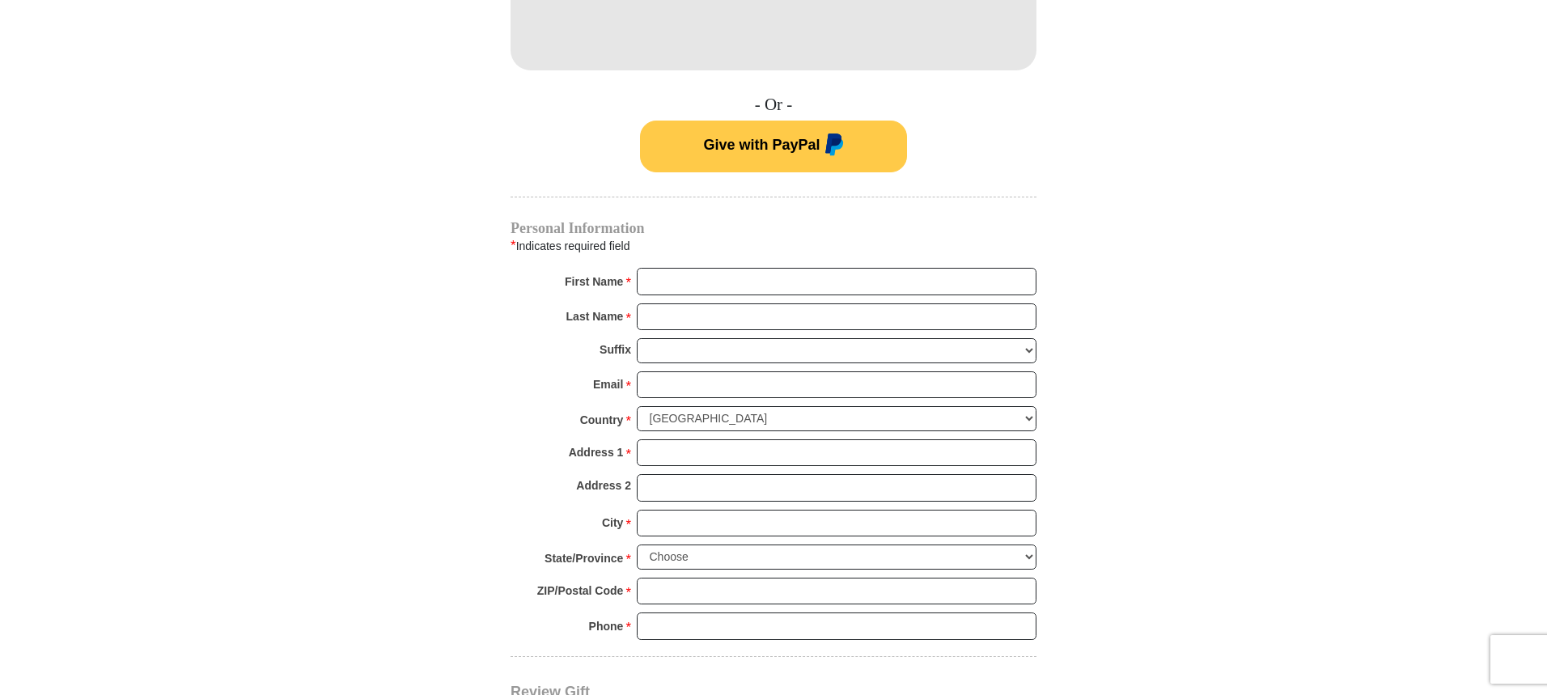
scroll to position [880, 0]
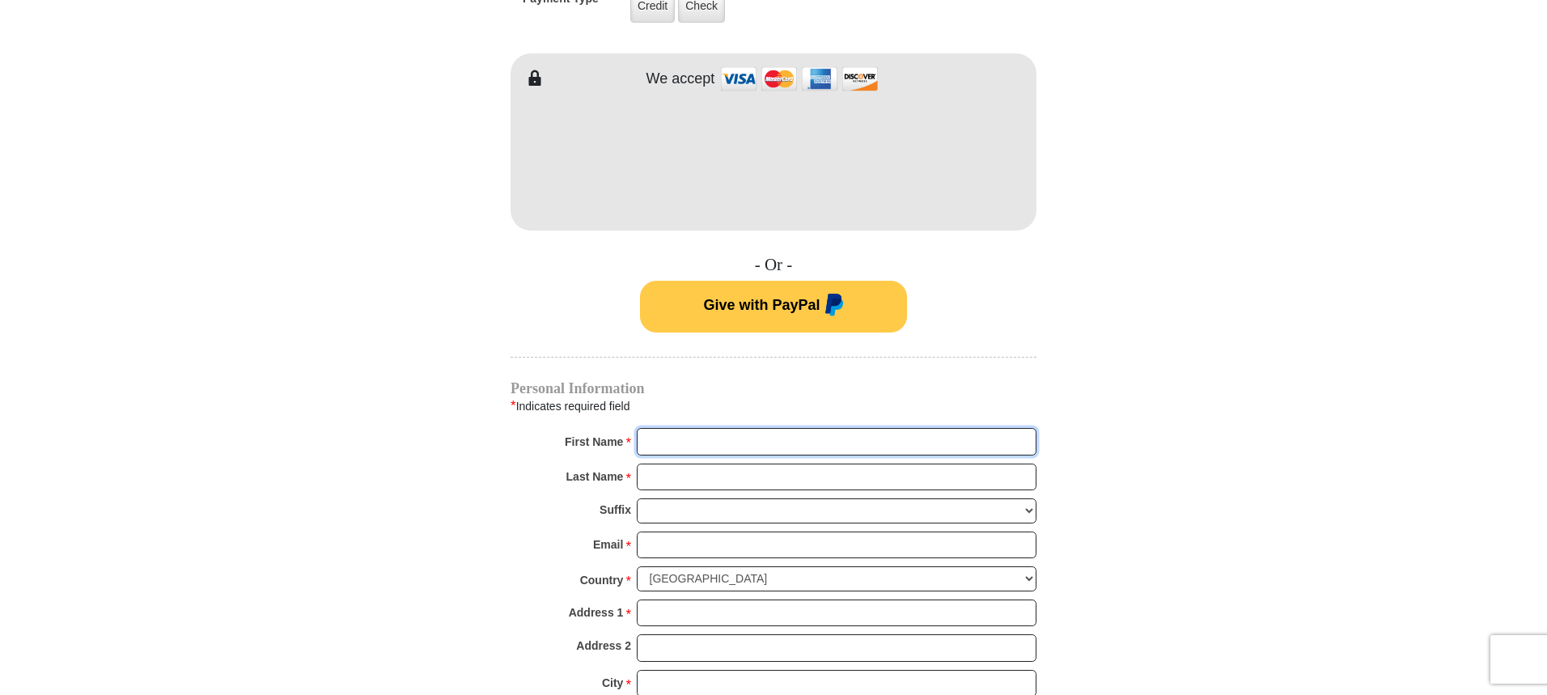
click at [688, 428] on input "First Name *" at bounding box center [837, 442] width 400 height 28
type input "[PERSON_NAME]"
click at [796, 463] on input "Last Name *" at bounding box center [837, 477] width 400 height 28
type input "[PERSON_NAME]"
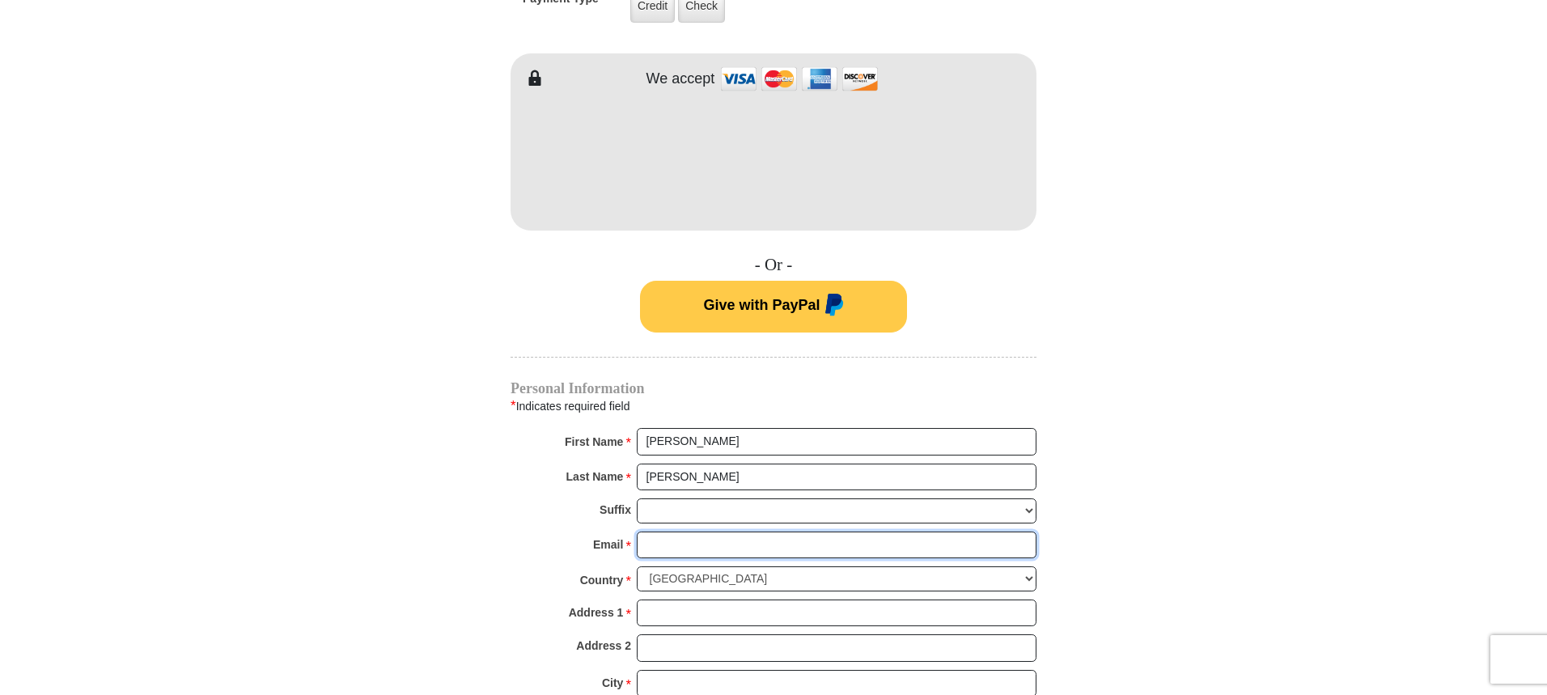
click at [773, 531] on input "Email *" at bounding box center [837, 545] width 400 height 28
type input "[PERSON_NAME][EMAIL_ADDRESS][PERSON_NAME][PERSON_NAME][DOMAIN_NAME]"
type input "[STREET_ADDRESS]"
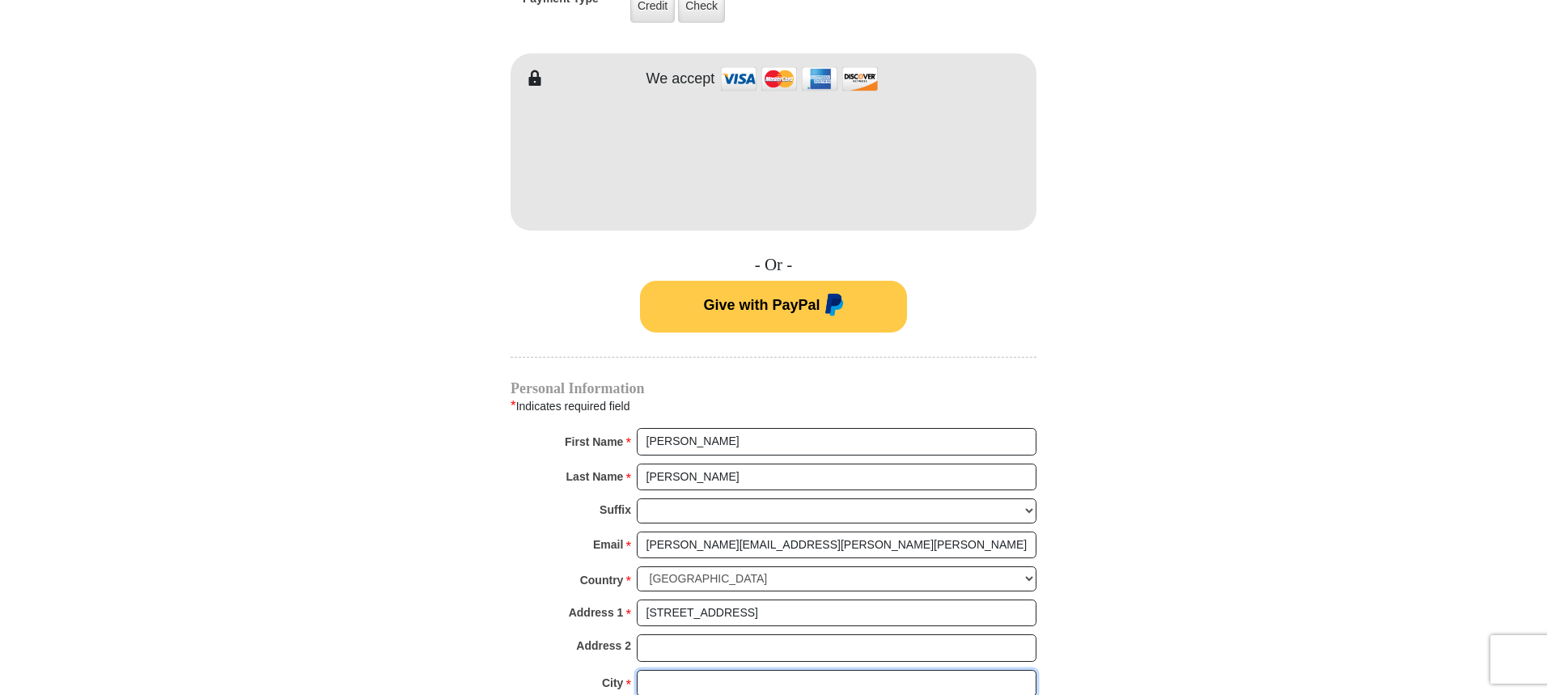
type input "Chanhassen"
select select "MN"
type input "55317"
type input "3104982775"
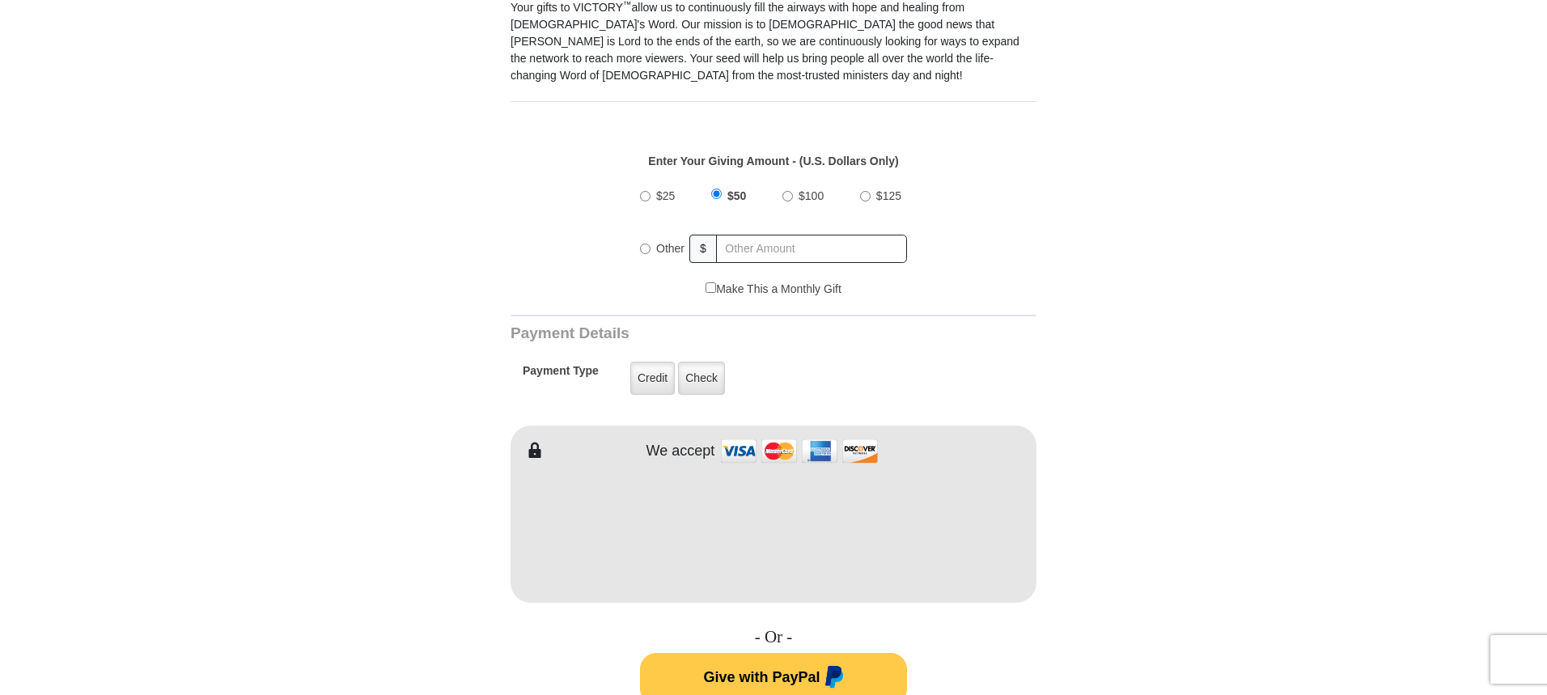
scroll to position [476, 0]
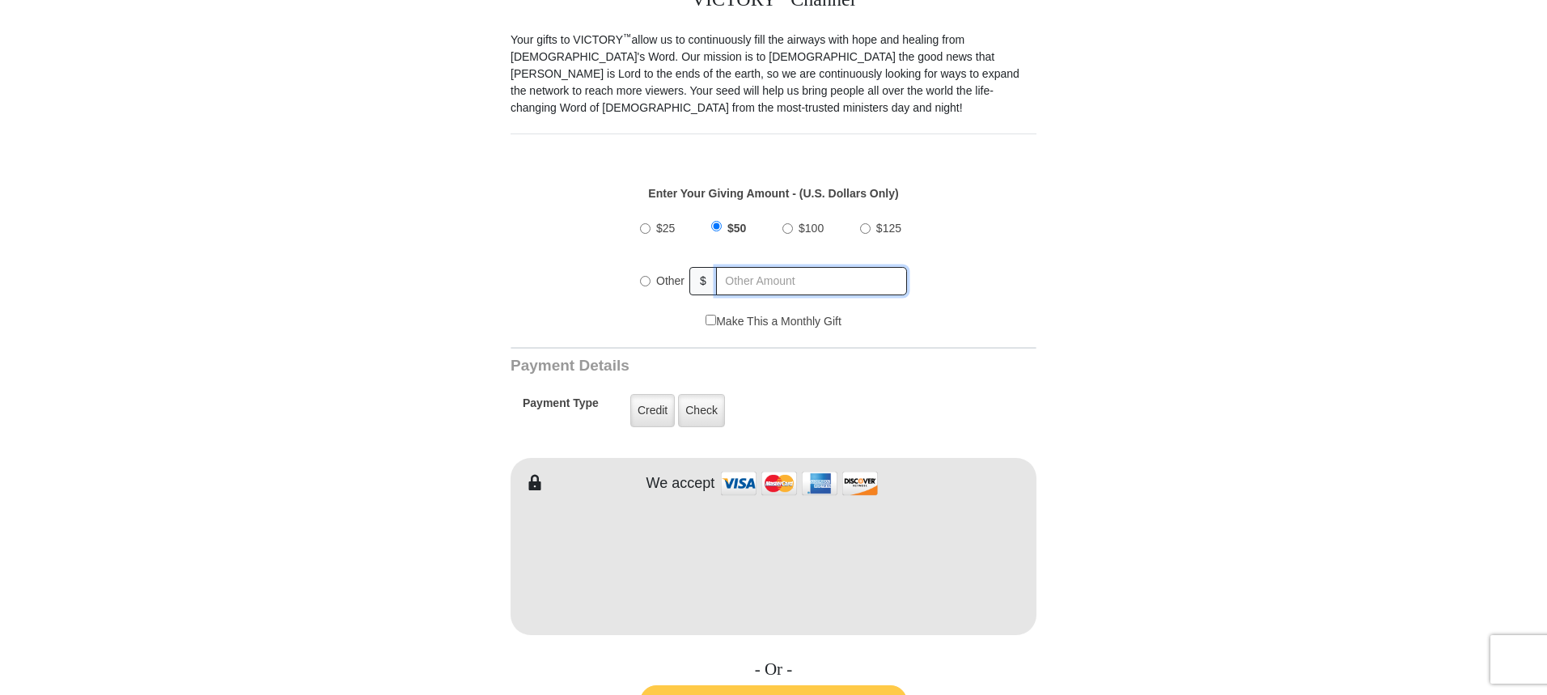
radio input "true"
click at [733, 267] on input "text" at bounding box center [811, 281] width 189 height 28
type input "105.99"
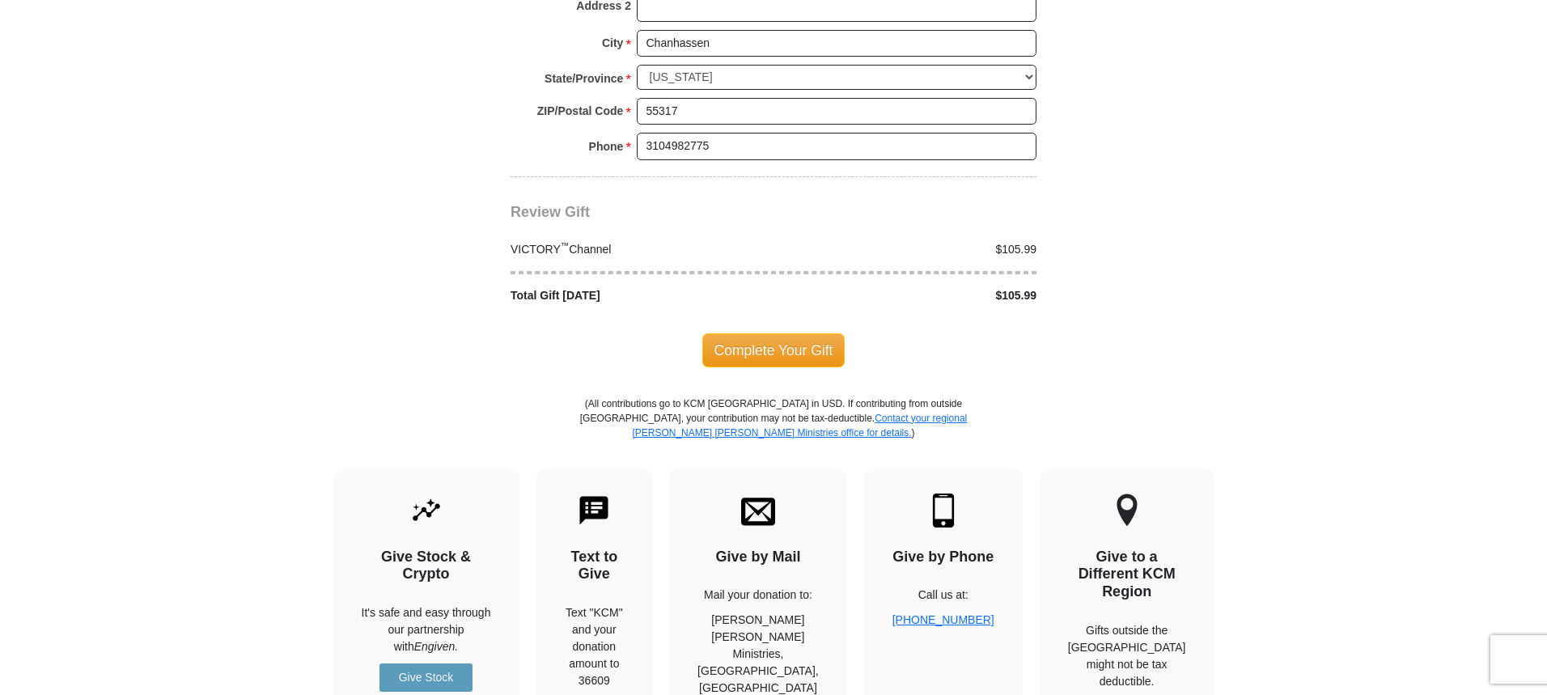
scroll to position [1527, 0]
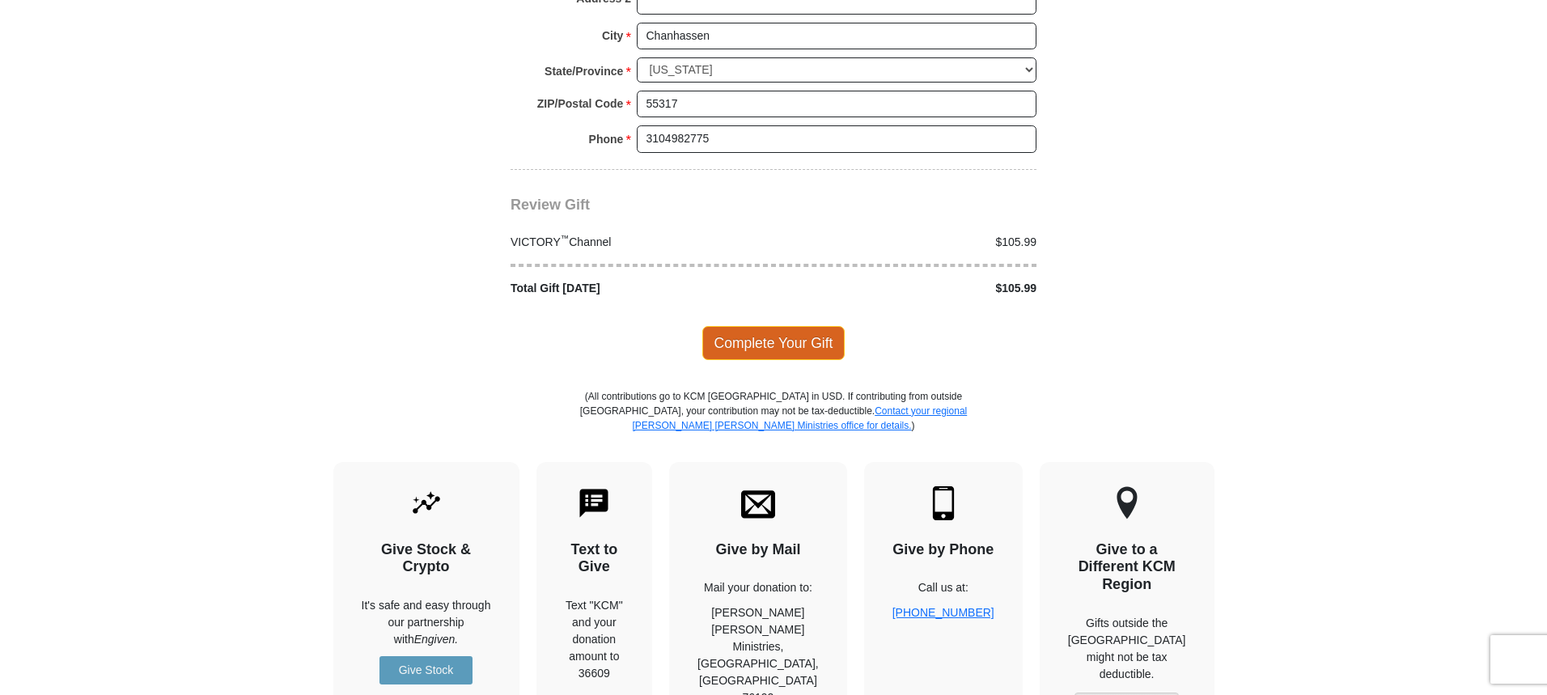
click at [767, 326] on span "Complete Your Gift" at bounding box center [773, 343] width 143 height 34
